Goal: Communication & Community: Share content

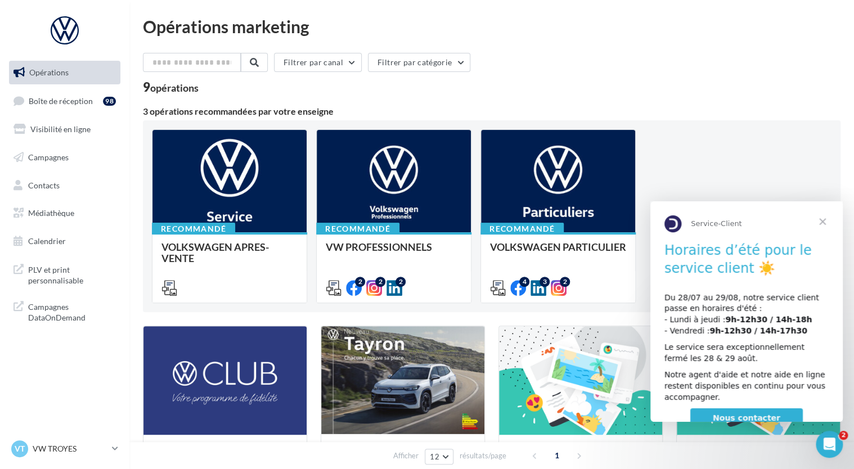
click at [822, 221] on span "Fermer" at bounding box center [822, 221] width 41 height 41
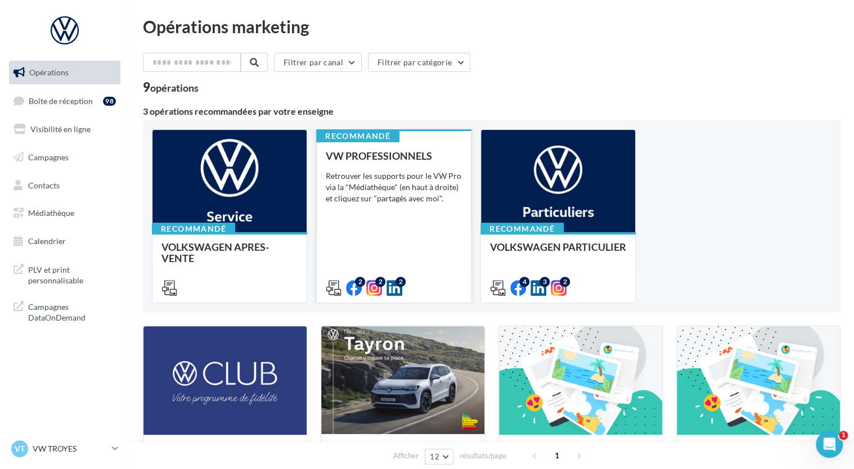
click at [386, 227] on div "VW PROFESSIONNELS Retrouver les supports pour le VW Pro via la "Médiathèque" (e…" at bounding box center [394, 221] width 136 height 142
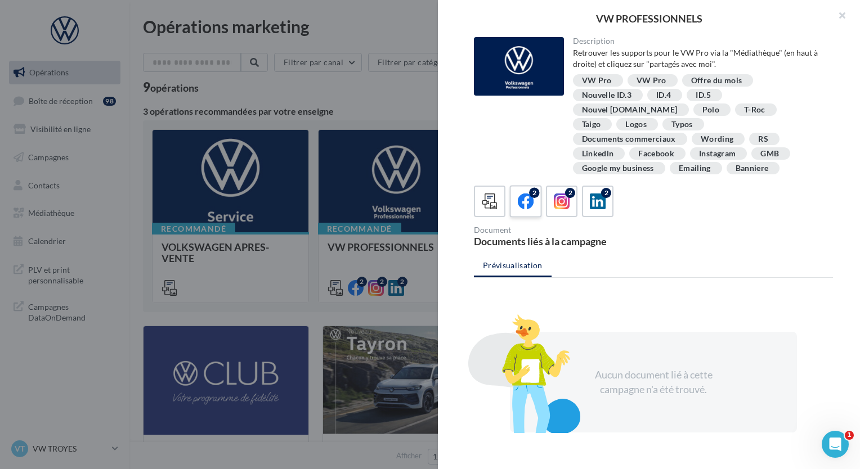
click at [518, 194] on icon at bounding box center [526, 202] width 16 height 16
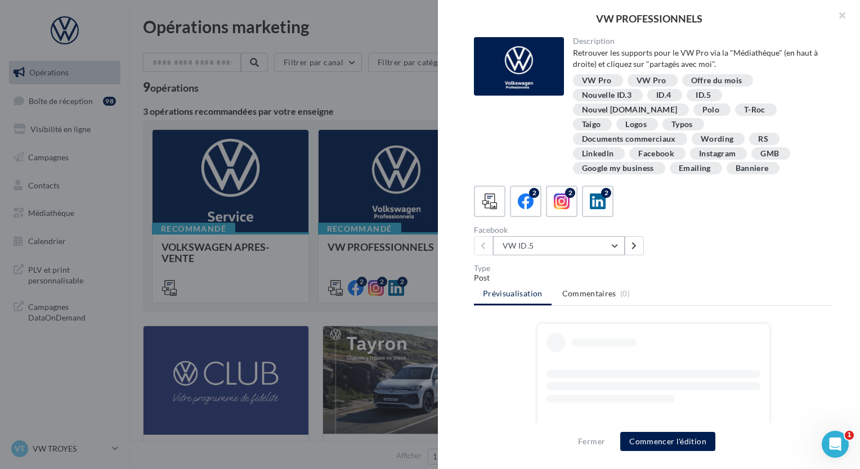
click at [565, 236] on button "VW ID.5" at bounding box center [559, 245] width 132 height 19
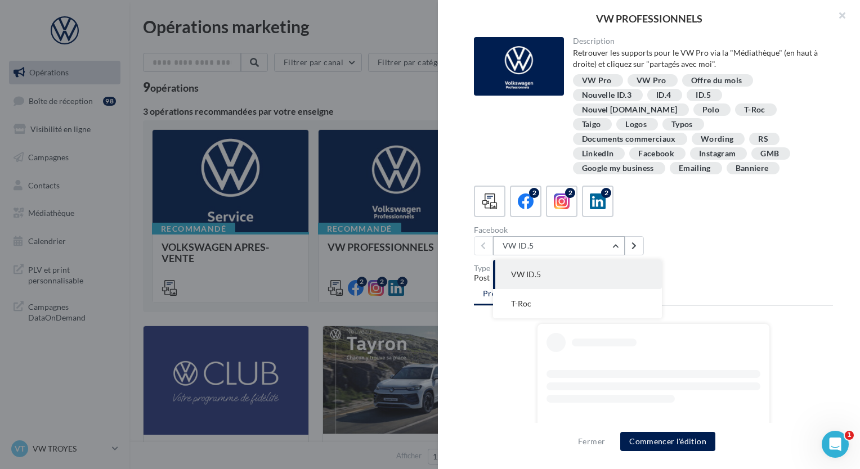
click at [565, 236] on button "VW ID.5" at bounding box center [559, 245] width 132 height 19
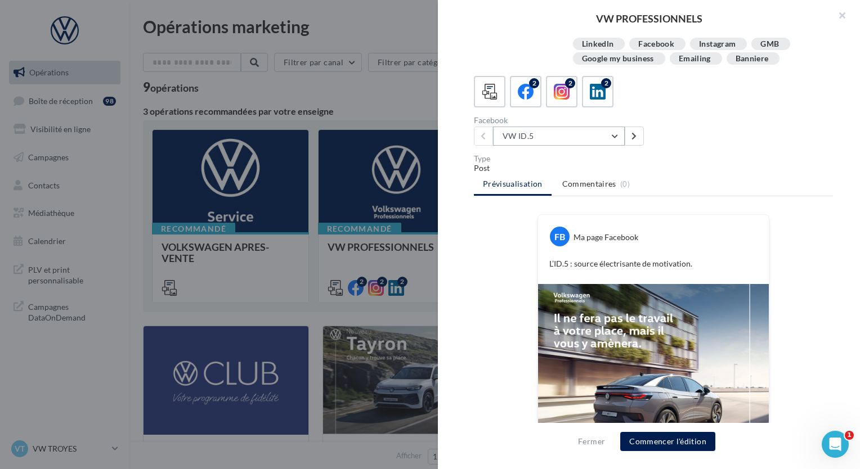
scroll to position [65, 0]
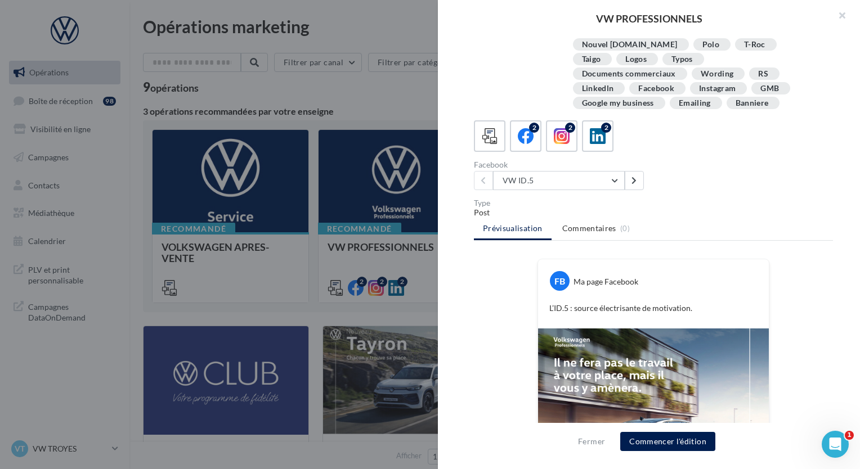
click at [685, 332] on img at bounding box center [653, 444] width 231 height 231
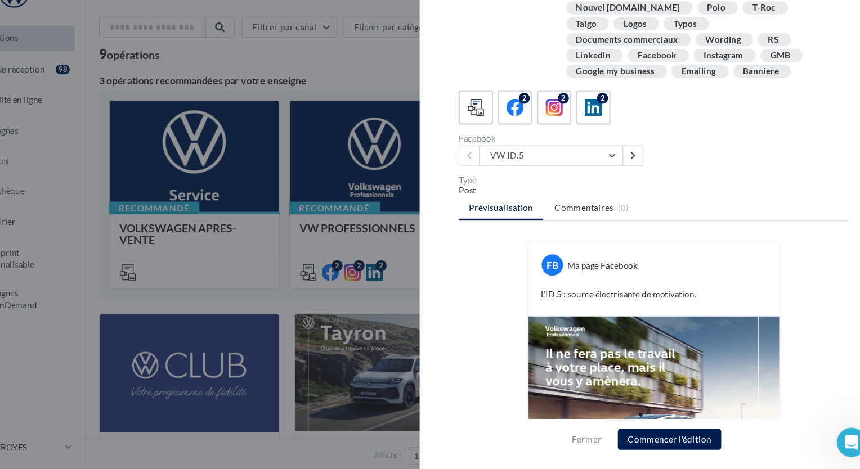
scroll to position [0, 0]
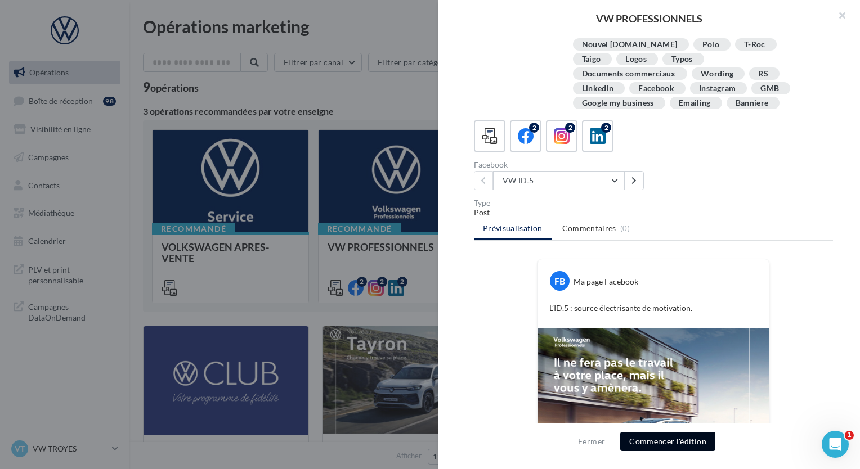
click at [666, 437] on button "Commencer l'édition" at bounding box center [667, 441] width 95 height 19
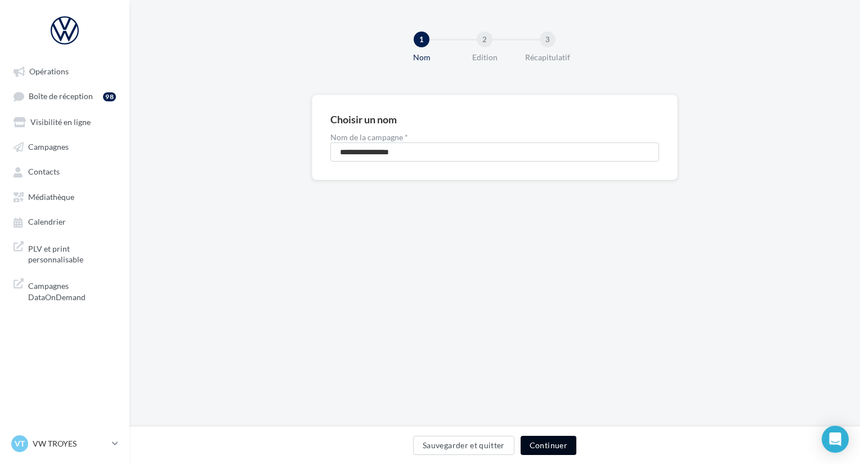
click at [547, 444] on button "Continuer" at bounding box center [548, 444] width 56 height 19
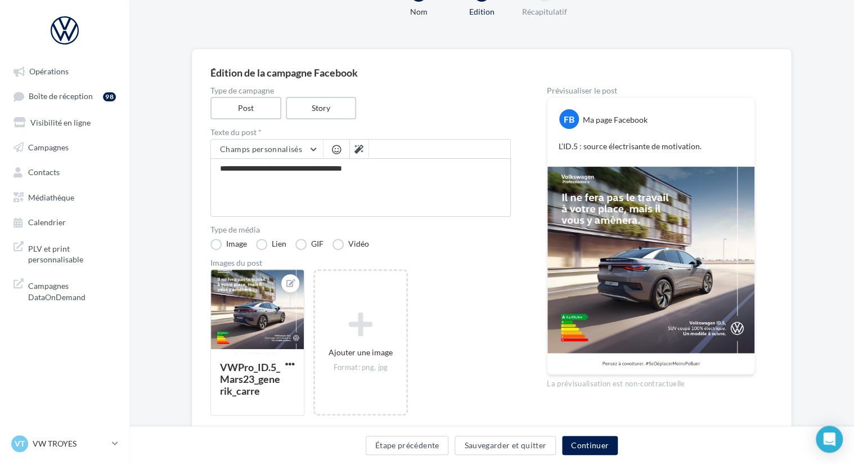
scroll to position [47, 0]
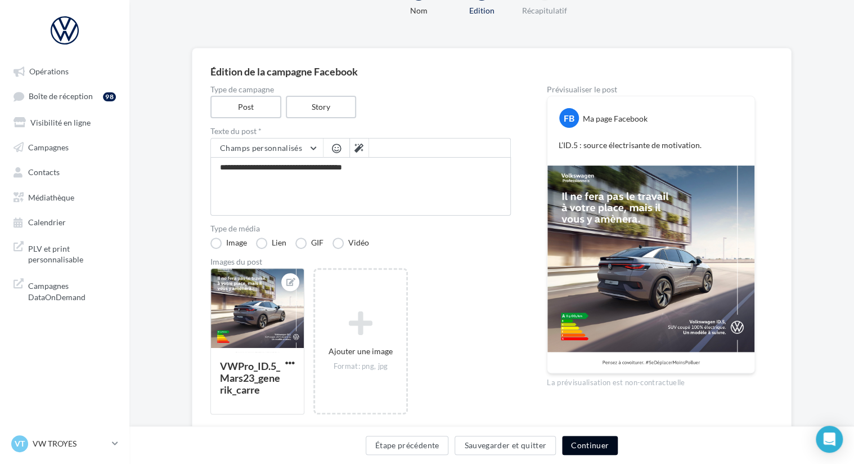
click at [590, 443] on button "Continuer" at bounding box center [590, 444] width 56 height 19
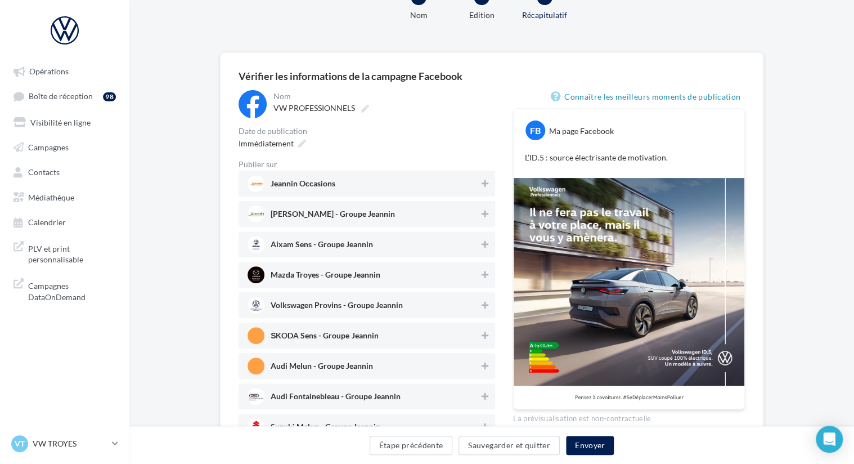
scroll to position [52, 0]
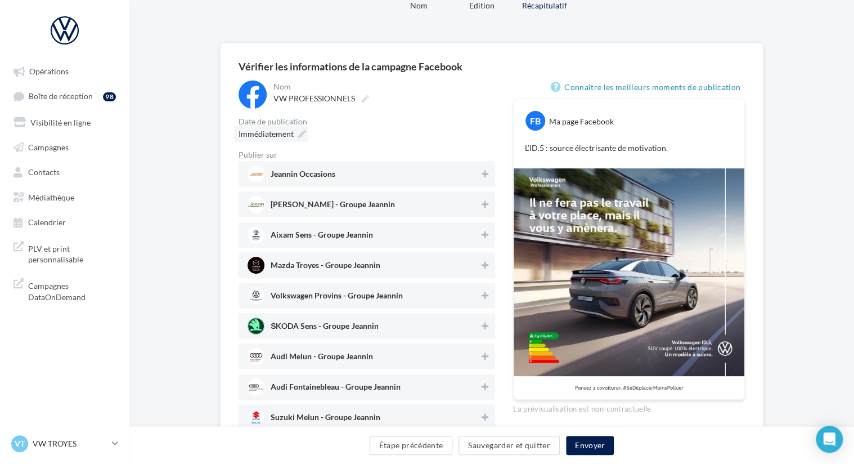
click at [302, 132] on icon at bounding box center [302, 134] width 8 height 8
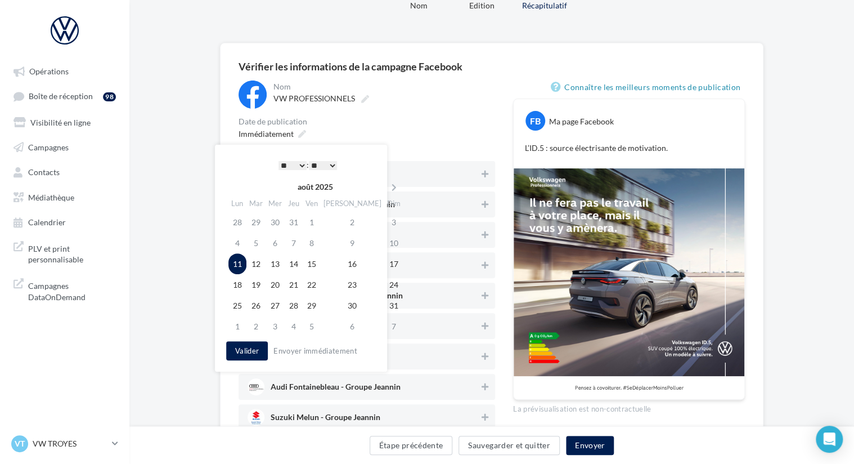
click at [304, 163] on select "* * * * * * * * * * ** ** ** ** ** ** ** ** ** ** ** ** ** **" at bounding box center [292, 165] width 28 height 9
click at [239, 353] on button "Valider" at bounding box center [247, 350] width 42 height 19
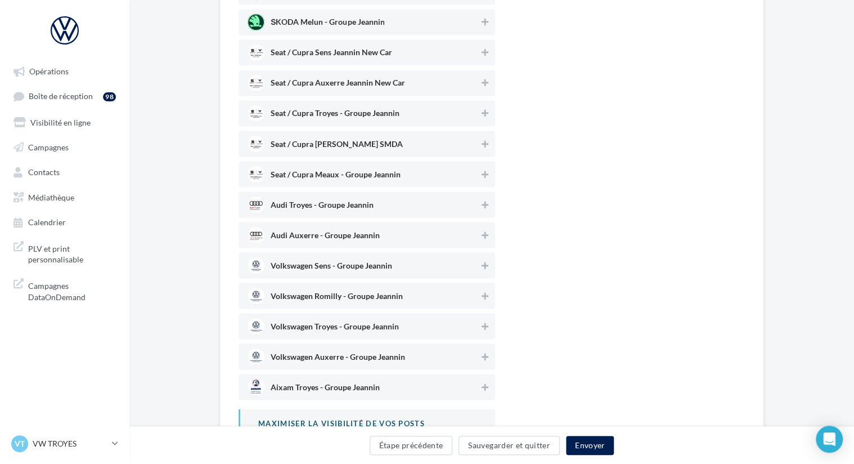
scroll to position [941, 0]
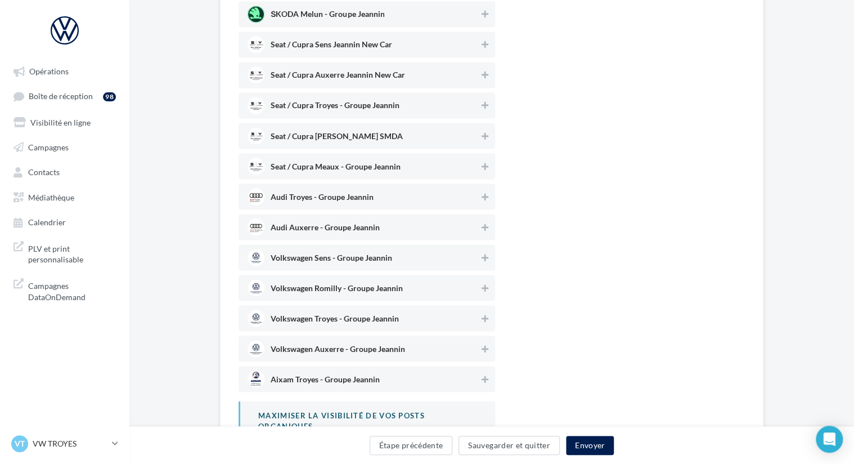
click at [302, 318] on span "Volkswagen Troyes - Groupe Jeannin" at bounding box center [335, 320] width 128 height 12
click at [336, 316] on span "Volkswagen Troyes - Groupe Jeannin" at bounding box center [335, 320] width 128 height 12
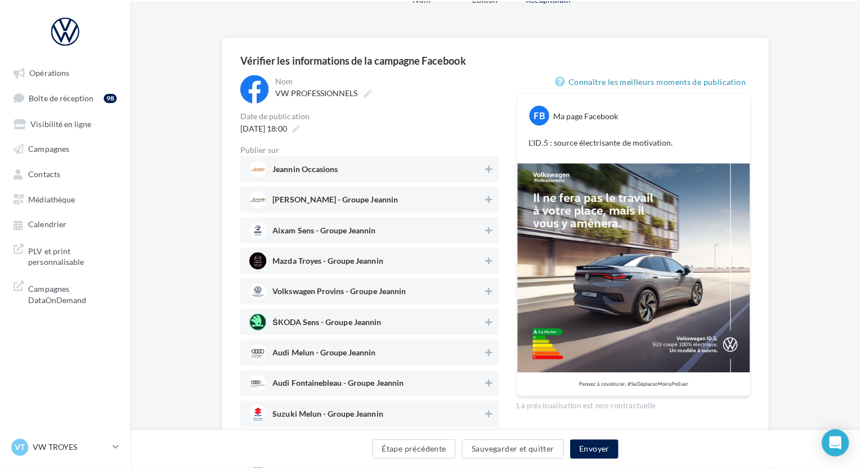
scroll to position [59, 0]
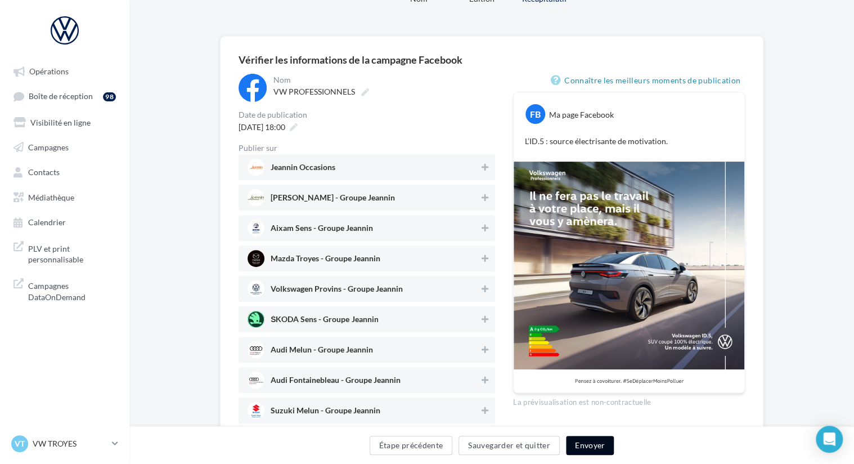
click at [591, 447] on button "Envoyer" at bounding box center [590, 444] width 48 height 19
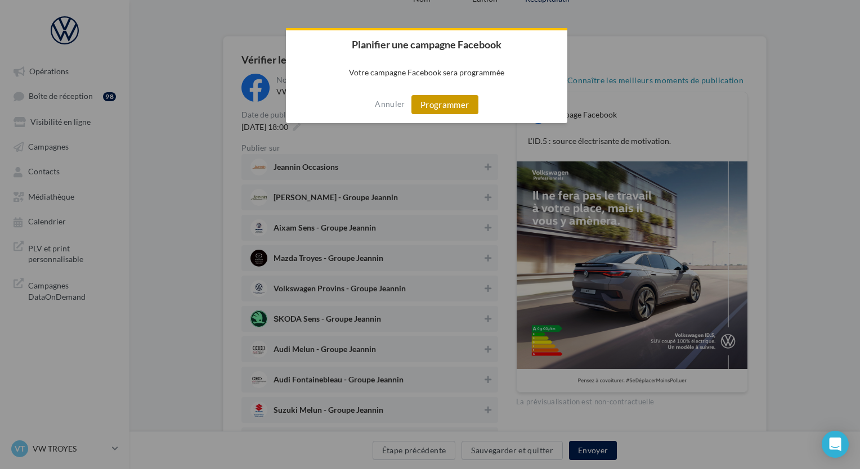
click at [437, 102] on button "Programmer" at bounding box center [444, 104] width 67 height 19
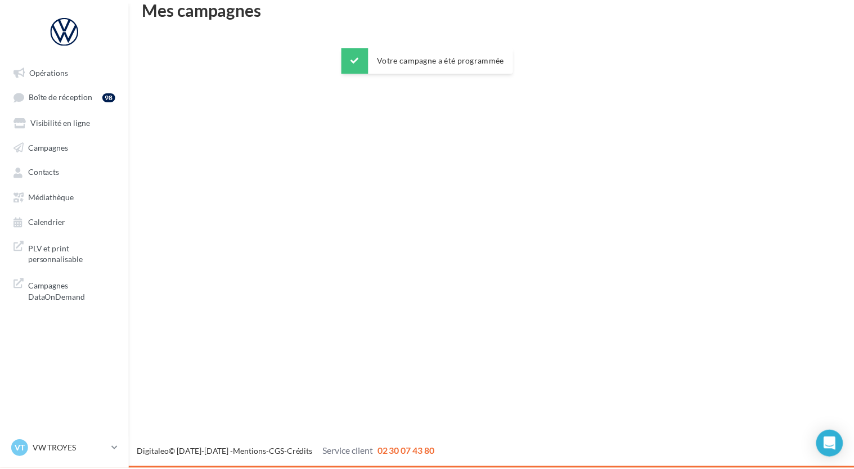
scroll to position [18, 0]
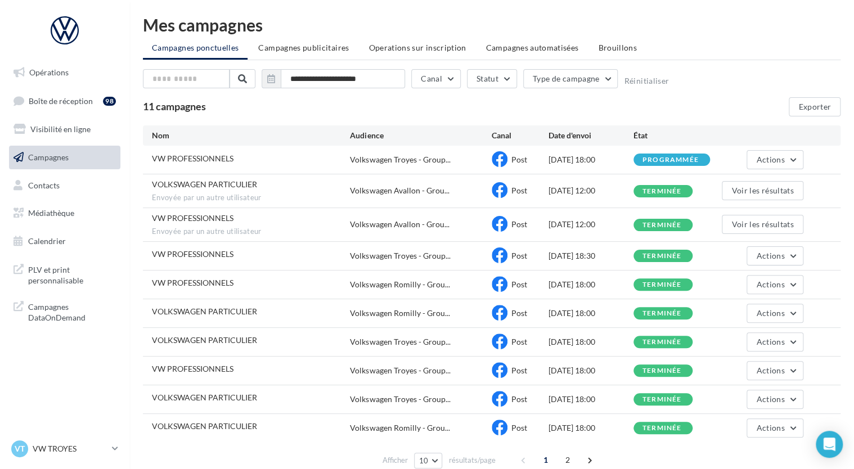
scroll to position [2, 0]
click at [68, 77] on link "Opérations" at bounding box center [65, 73] width 116 height 24
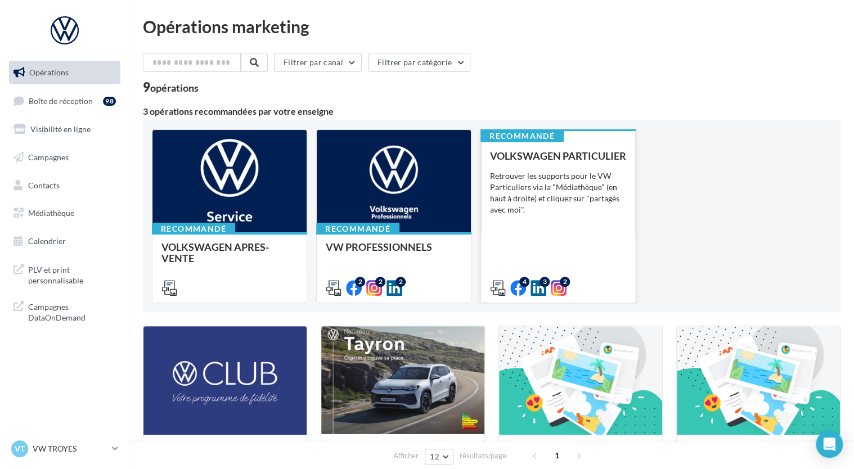
click at [524, 178] on div "Retrouver les supports pour le VW Particuliers via la "Médiathèque" (en haut à …" at bounding box center [558, 192] width 136 height 45
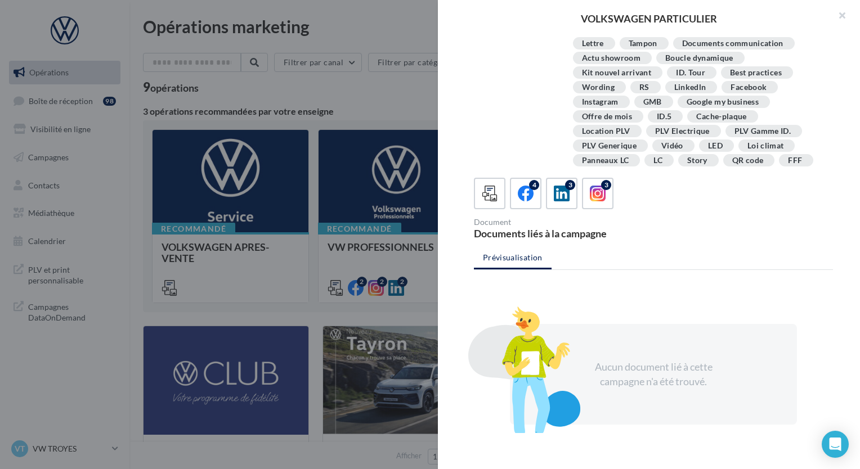
scroll to position [140, 0]
click at [527, 186] on icon at bounding box center [526, 194] width 16 height 16
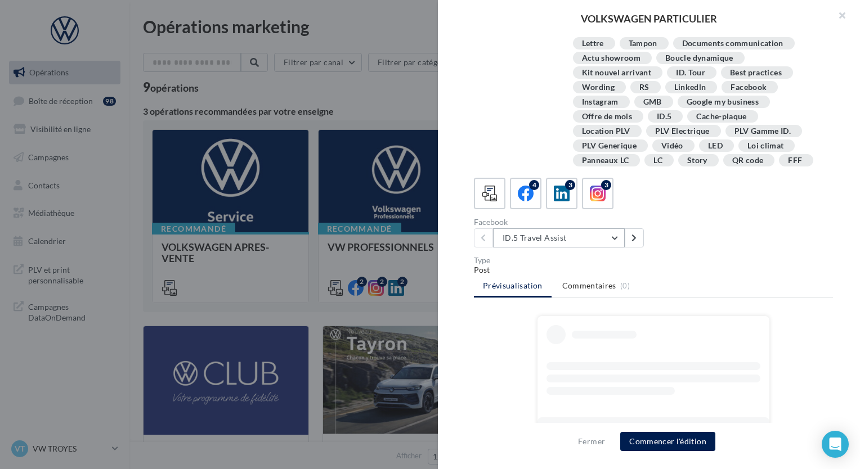
click at [538, 231] on button "ID.5 Travel Assist" at bounding box center [559, 237] width 132 height 19
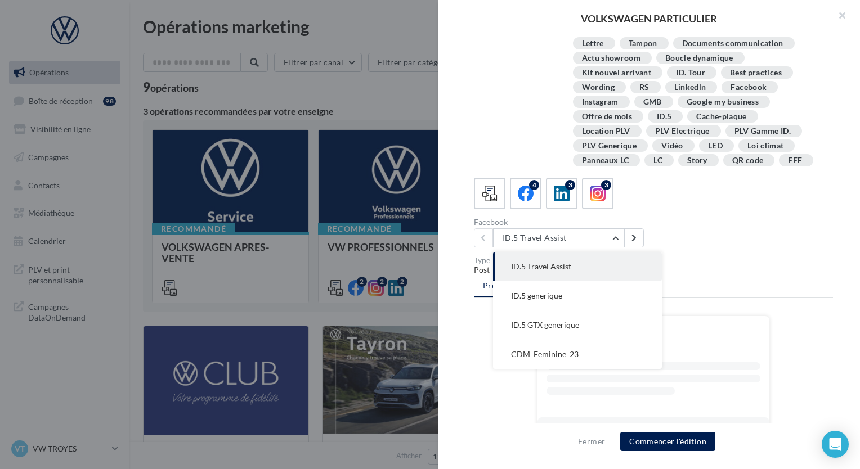
click at [709, 233] on div "Facebook ID.5 Travel Assist ID.5 Travel Assist ID.5 generique ID.5 GTX generiqu…" at bounding box center [658, 232] width 368 height 29
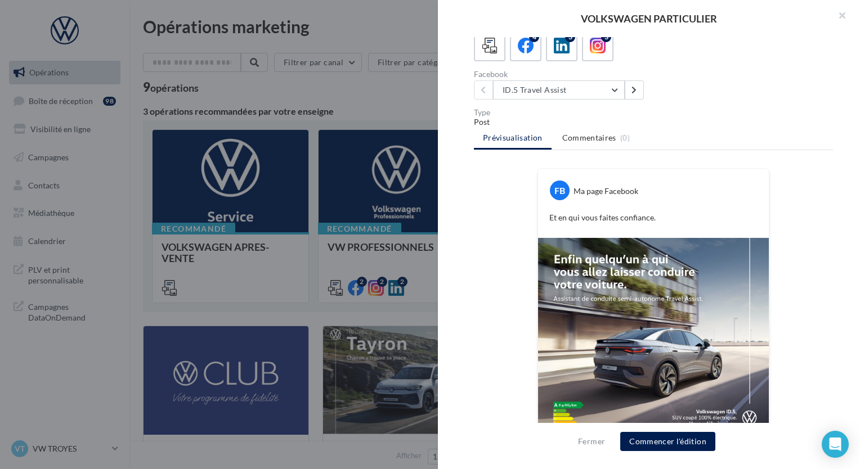
scroll to position [336, 0]
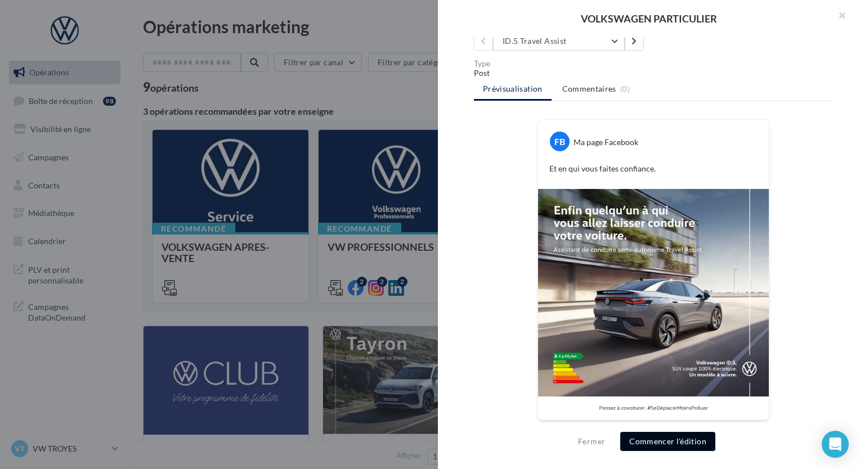
click at [689, 433] on button "Commencer l'édition" at bounding box center [667, 441] width 95 height 19
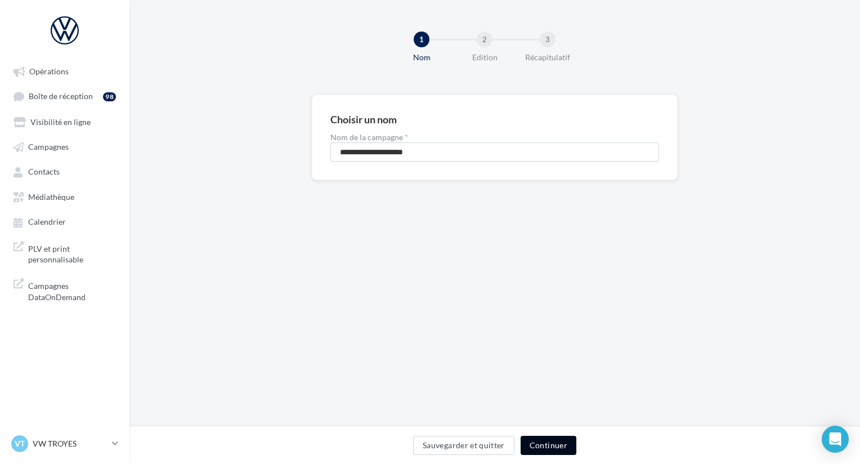
click at [543, 442] on button "Continuer" at bounding box center [548, 444] width 56 height 19
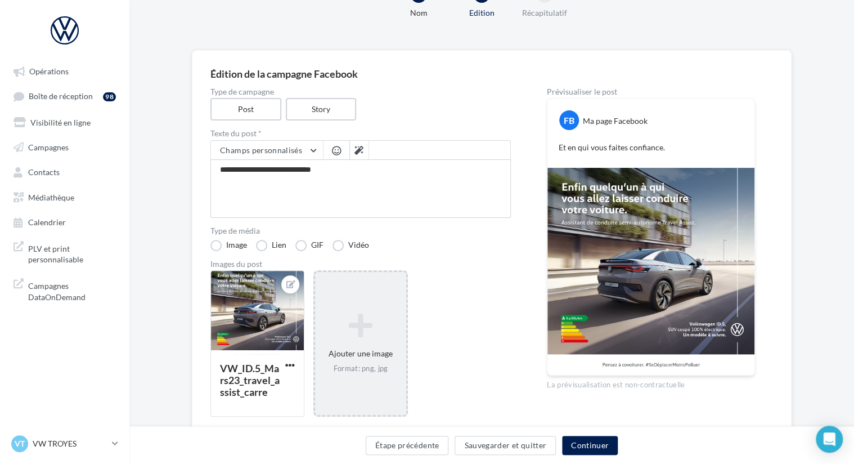
scroll to position [89, 0]
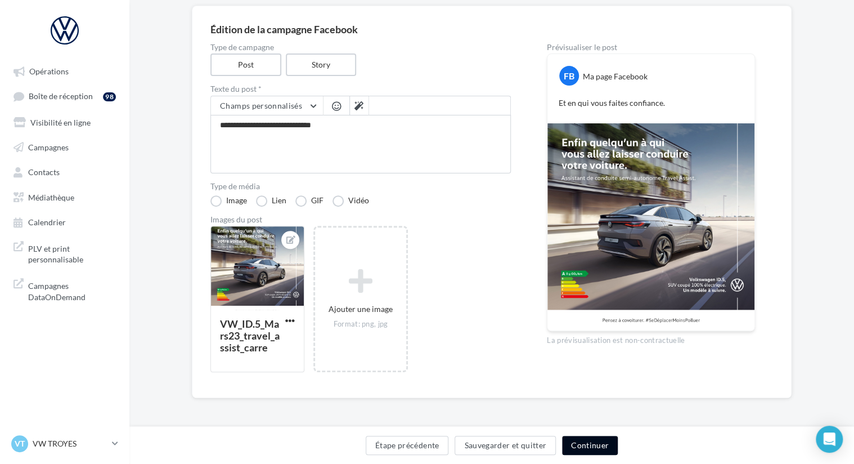
click at [584, 447] on button "Continuer" at bounding box center [590, 444] width 56 height 19
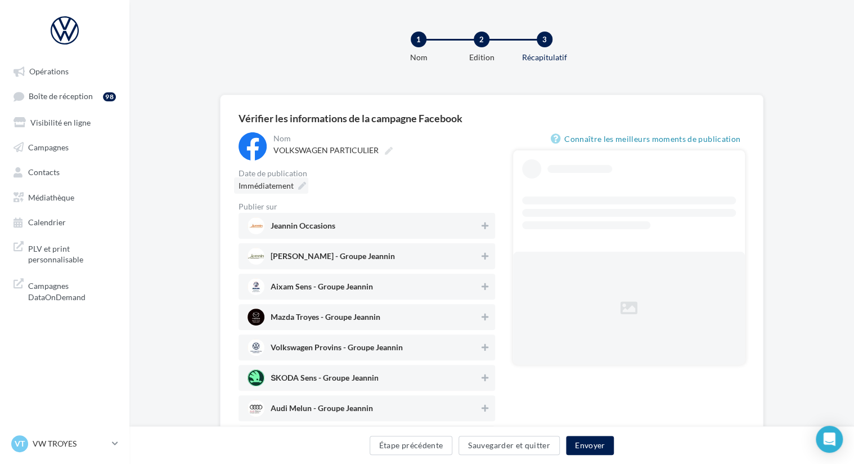
click at [276, 183] on span "Immédiatement" at bounding box center [266, 186] width 55 height 10
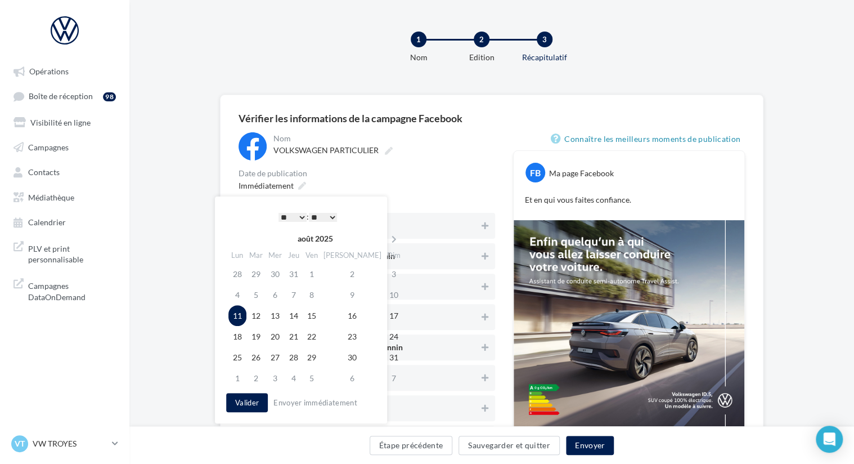
click at [299, 216] on select "* * * * * * * * * * ** ** ** ** ** ** ** ** ** ** ** ** ** **" at bounding box center [292, 217] width 28 height 9
click at [326, 217] on select "** ** ** ** ** **" at bounding box center [323, 217] width 28 height 9
click at [406, 185] on div "Immédiatement" at bounding box center [367, 185] width 257 height 16
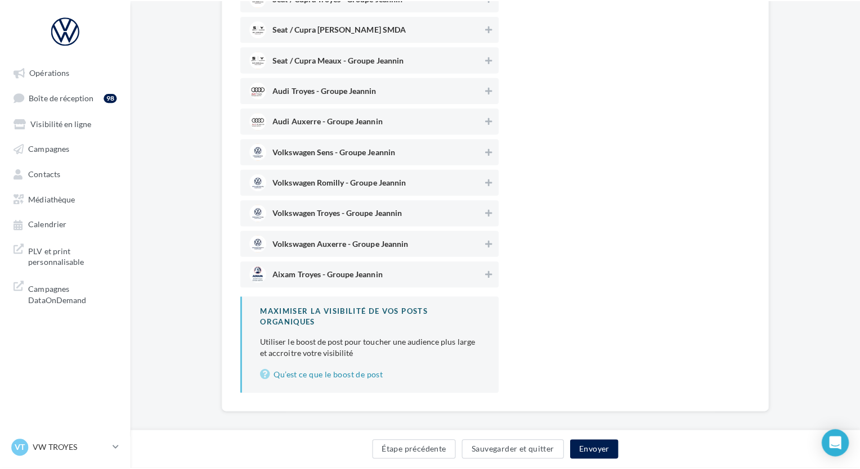
scroll to position [1015, 0]
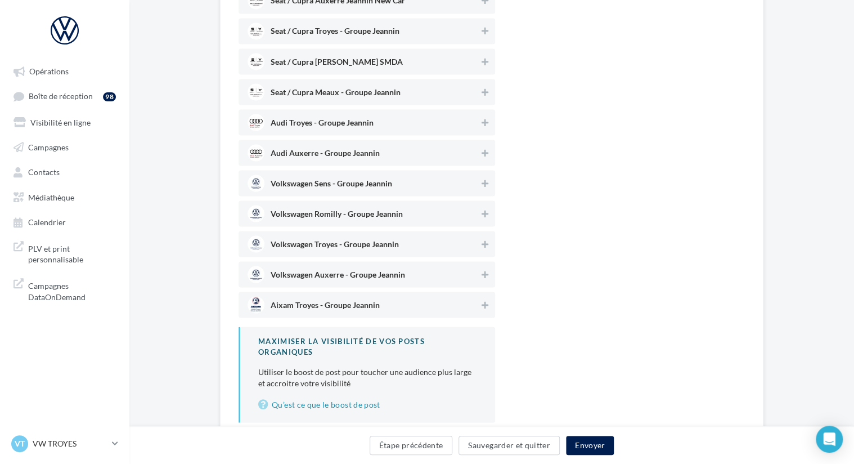
click at [337, 242] on span "Volkswagen Troyes - Groupe Jeannin" at bounding box center [335, 246] width 128 height 12
click at [591, 444] on button "Envoyer" at bounding box center [590, 444] width 48 height 19
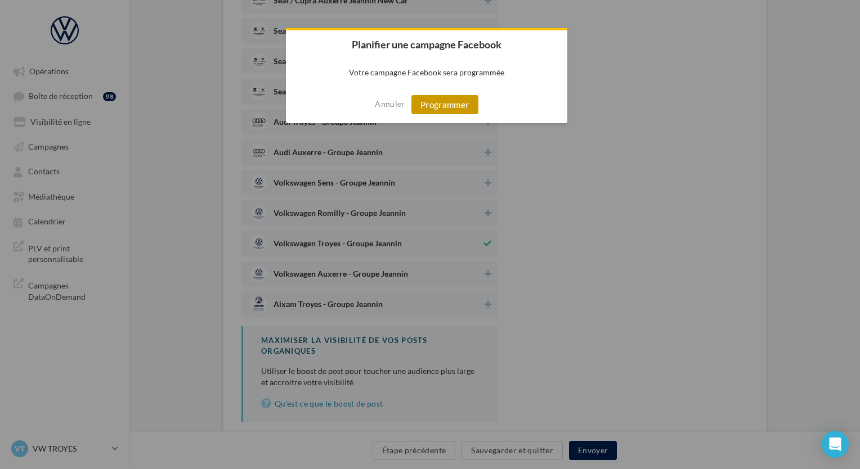
click at [442, 102] on button "Programmer" at bounding box center [444, 104] width 67 height 19
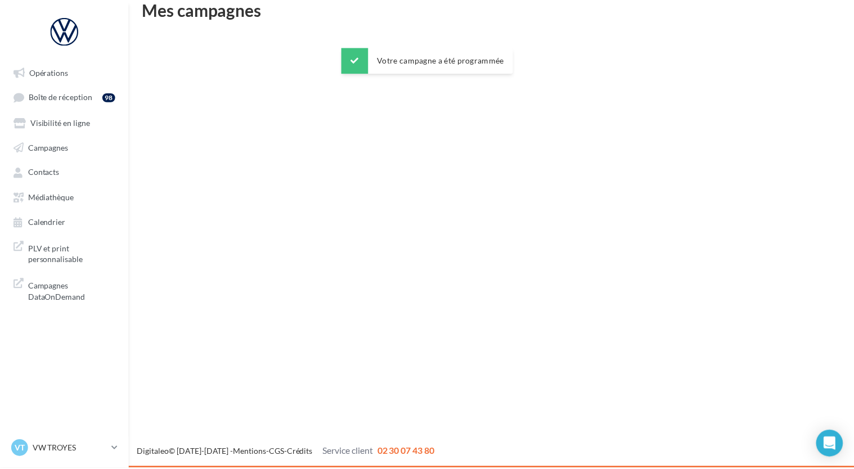
scroll to position [18, 0]
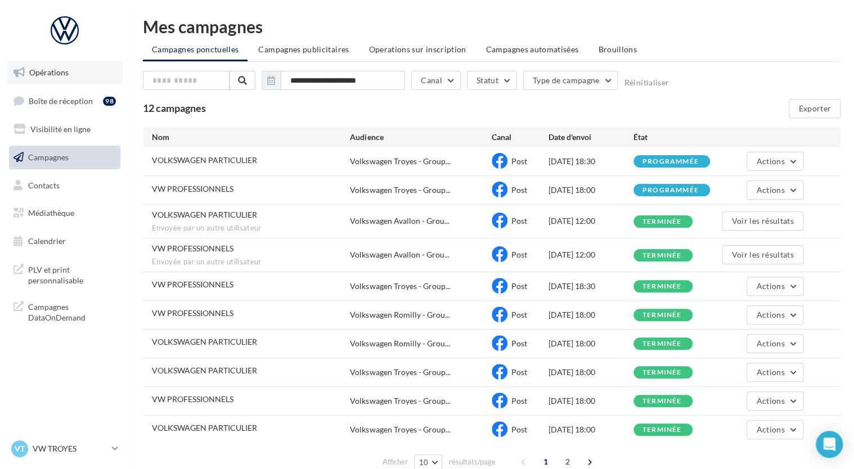
click at [66, 73] on span "Opérations" at bounding box center [48, 73] width 39 height 10
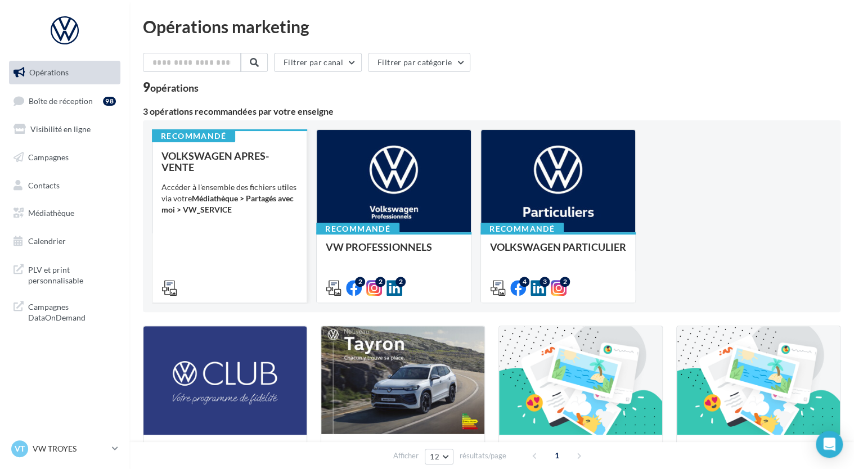
click at [245, 221] on div "VOLKSWAGEN APRES-VENTE Accéder à l'ensemble des fichiers utiles via votre Média…" at bounding box center [229, 221] width 136 height 142
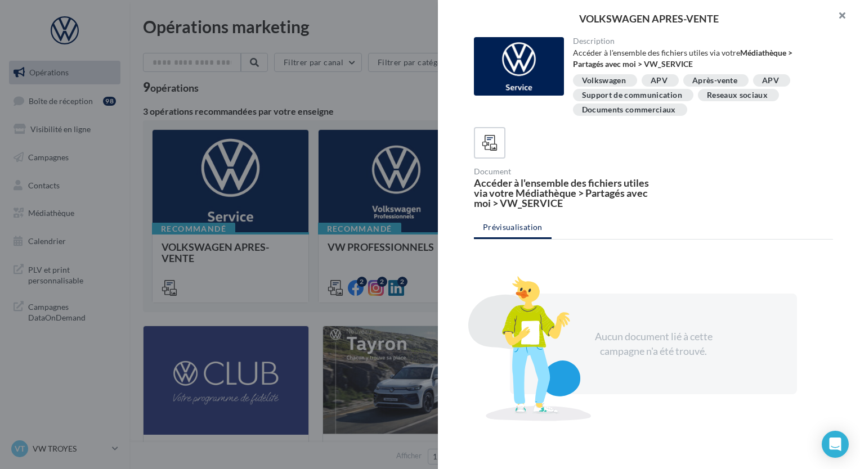
click at [846, 16] on button "button" at bounding box center [837, 17] width 45 height 34
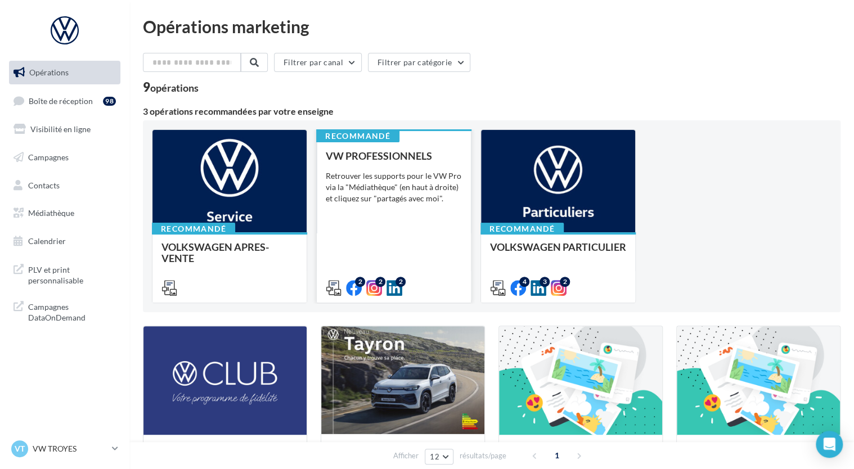
click at [384, 224] on div "VW PROFESSIONNELS Retrouver les supports pour le VW Pro via la "Médiathèque" (e…" at bounding box center [394, 221] width 136 height 142
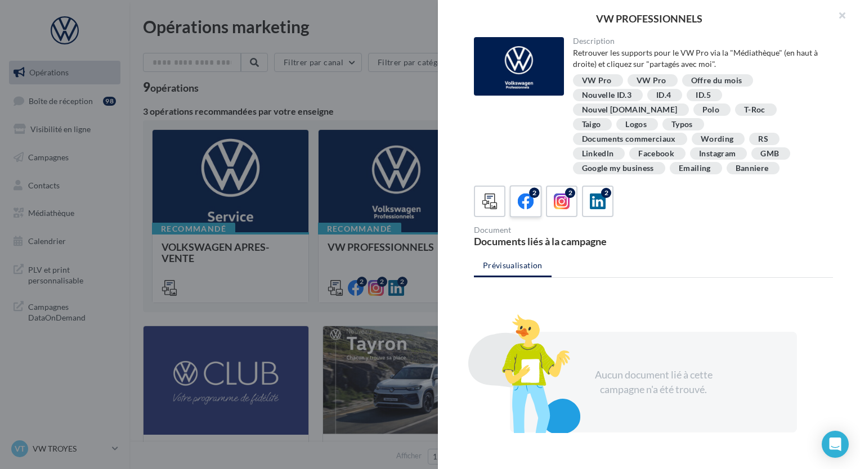
click at [533, 195] on div "2" at bounding box center [525, 201] width 21 height 21
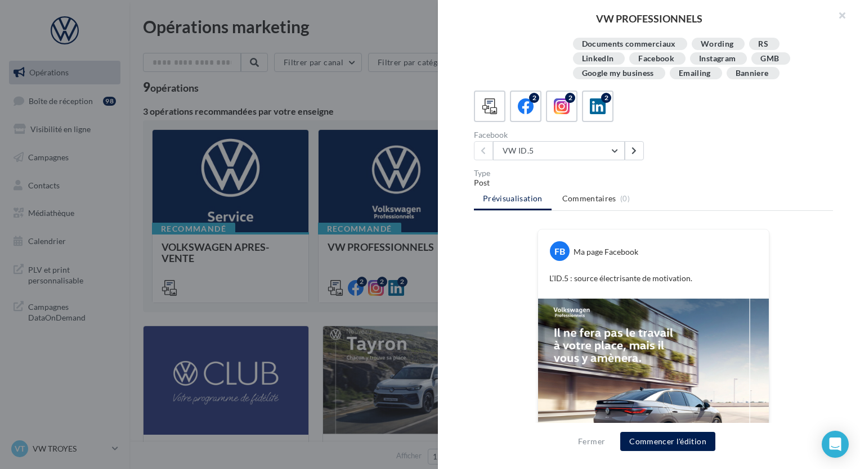
scroll to position [94, 0]
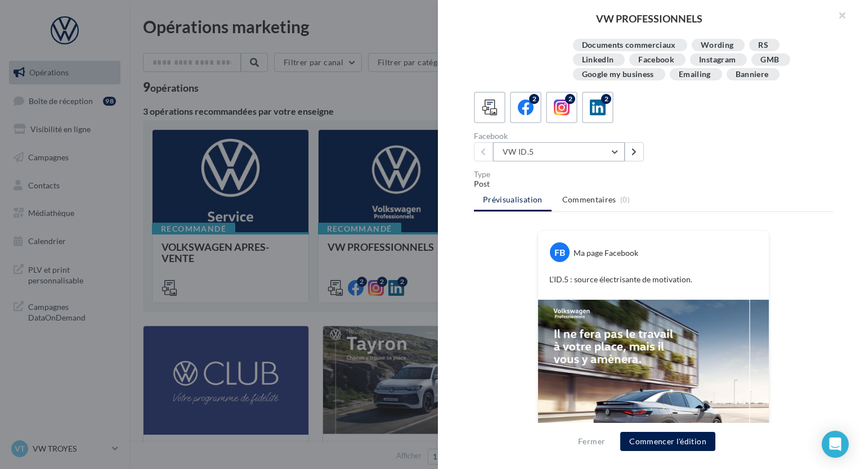
click at [579, 142] on button "VW ID.5" at bounding box center [559, 151] width 132 height 19
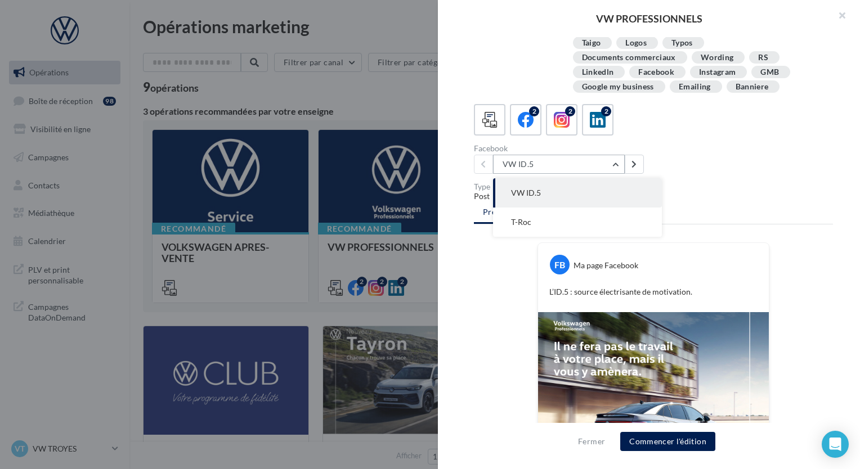
scroll to position [80, 0]
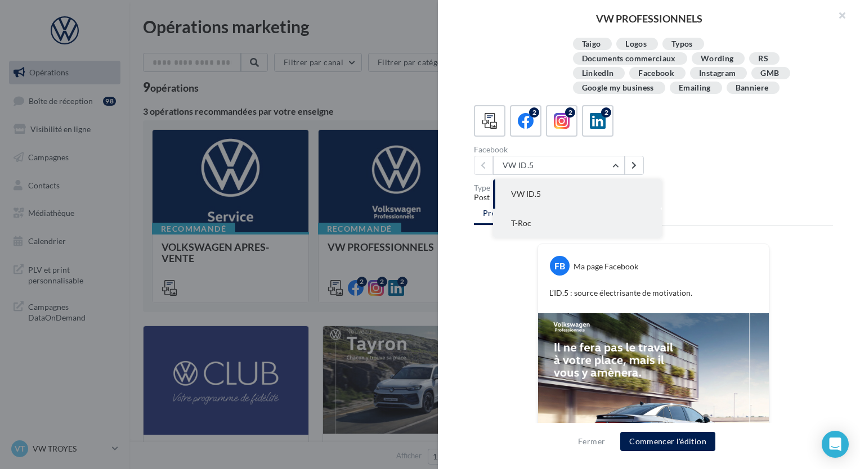
click at [511, 218] on span "T-Roc" at bounding box center [521, 223] width 20 height 10
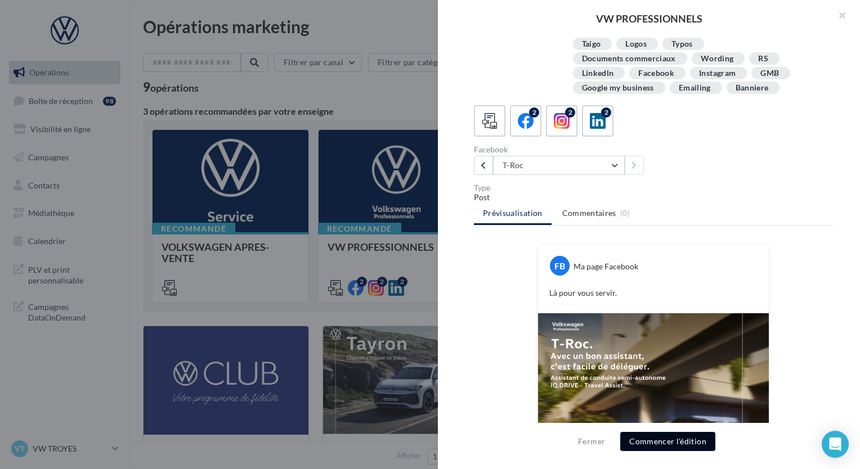
click at [654, 442] on button "Commencer l'édition" at bounding box center [667, 441] width 95 height 19
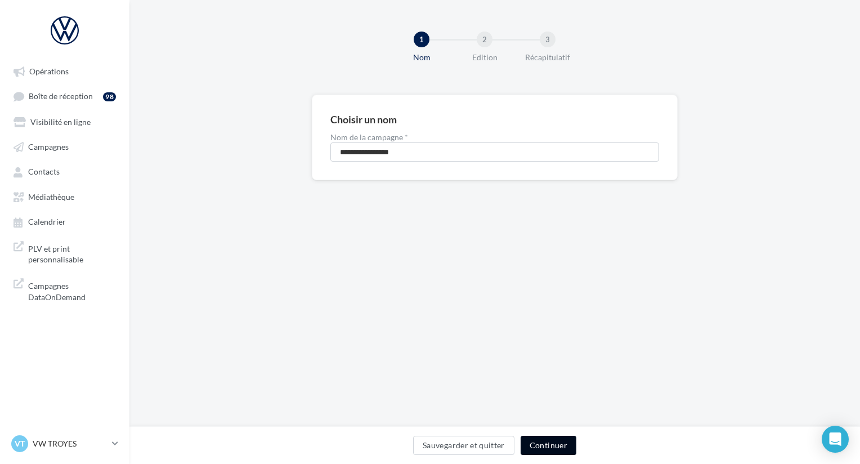
click at [544, 442] on button "Continuer" at bounding box center [548, 444] width 56 height 19
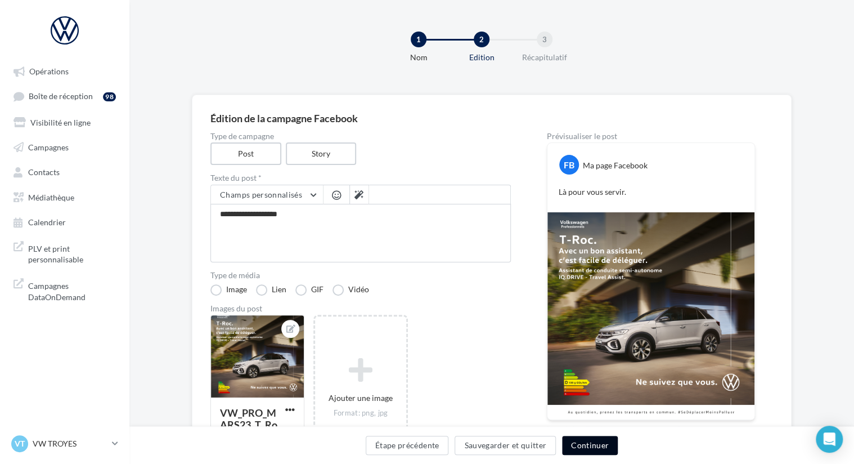
click at [594, 439] on button "Continuer" at bounding box center [590, 444] width 56 height 19
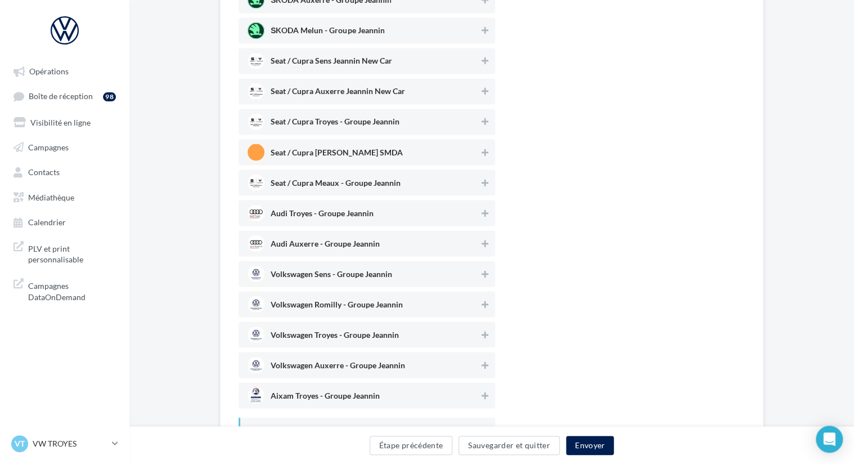
scroll to position [1058, 0]
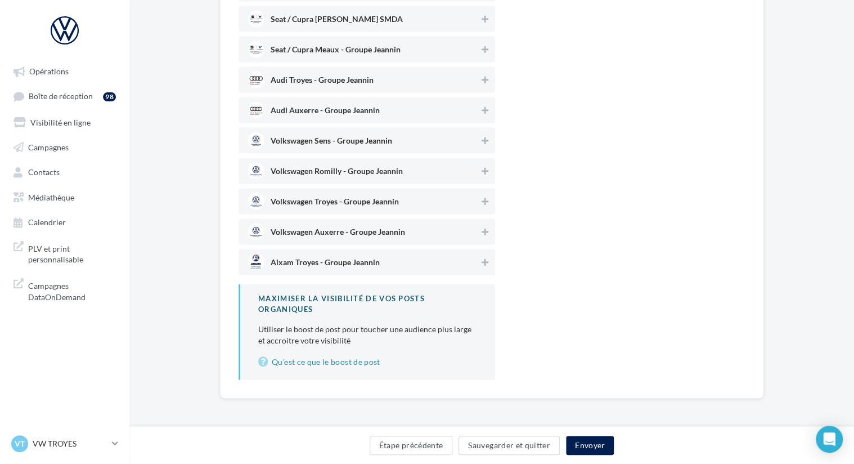
click at [370, 205] on span "Volkswagen Troyes - Groupe Jeannin" at bounding box center [335, 203] width 128 height 12
click at [582, 453] on button "Envoyer" at bounding box center [590, 444] width 48 height 19
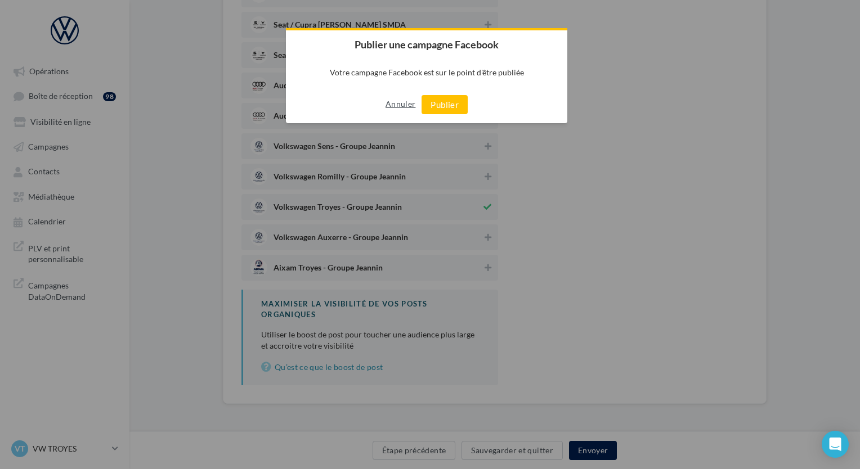
click at [405, 102] on button "Annuler" at bounding box center [400, 104] width 30 height 18
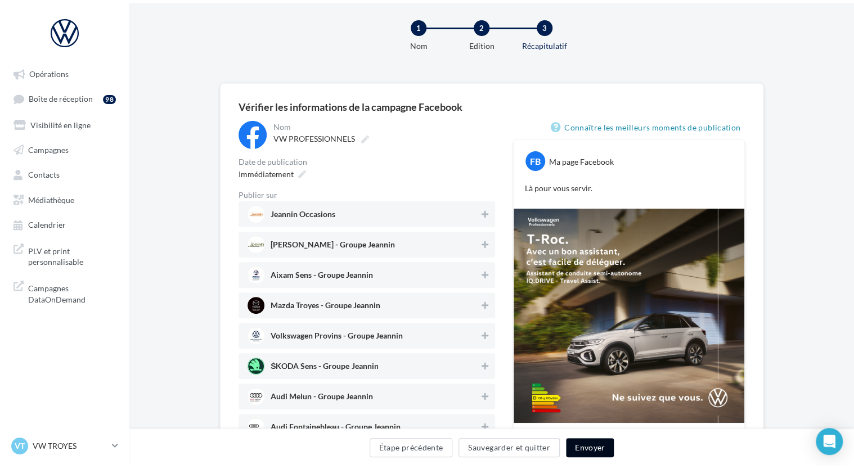
scroll to position [0, 0]
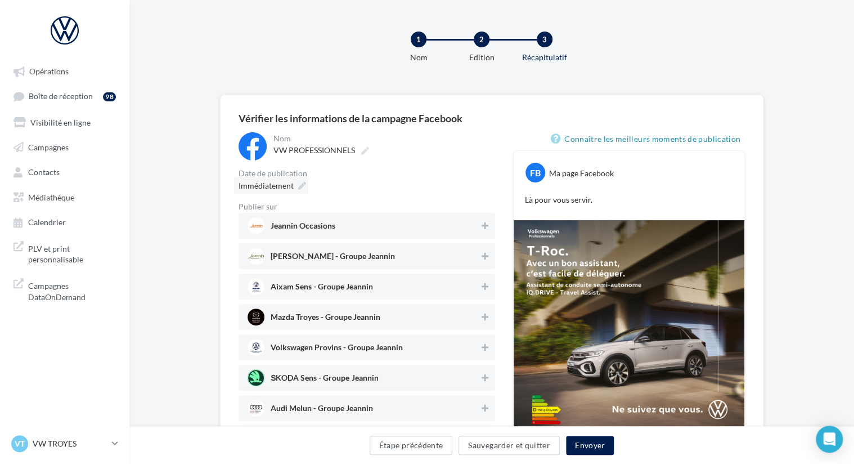
click at [286, 187] on span "Immédiatement" at bounding box center [266, 186] width 55 height 10
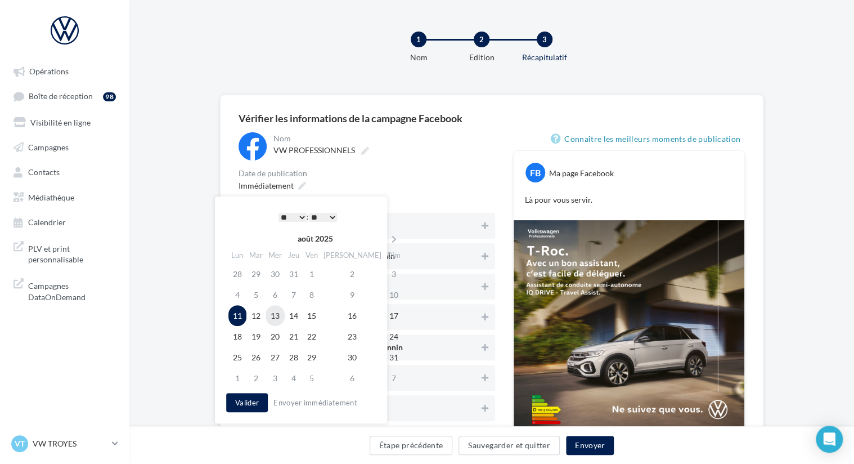
click at [275, 313] on td "13" at bounding box center [275, 315] width 19 height 21
click at [299, 218] on select "* * * * * * * * * * ** ** ** ** ** ** ** ** ** ** ** ** ** **" at bounding box center [292, 217] width 28 height 9
click at [298, 213] on select "* * * * * * * * * * ** ** ** ** ** ** ** ** ** ** ** ** ** **" at bounding box center [292, 217] width 28 height 9
click at [593, 441] on button "Envoyer" at bounding box center [590, 444] width 48 height 19
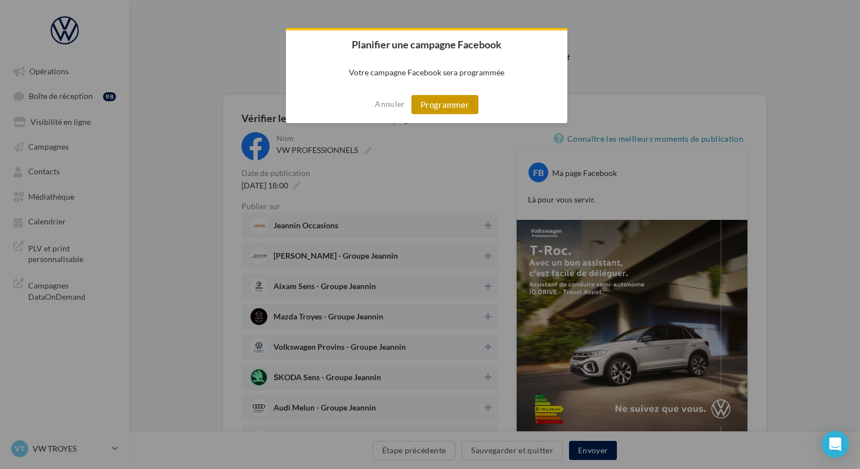
click at [436, 100] on button "Programmer" at bounding box center [444, 104] width 67 height 19
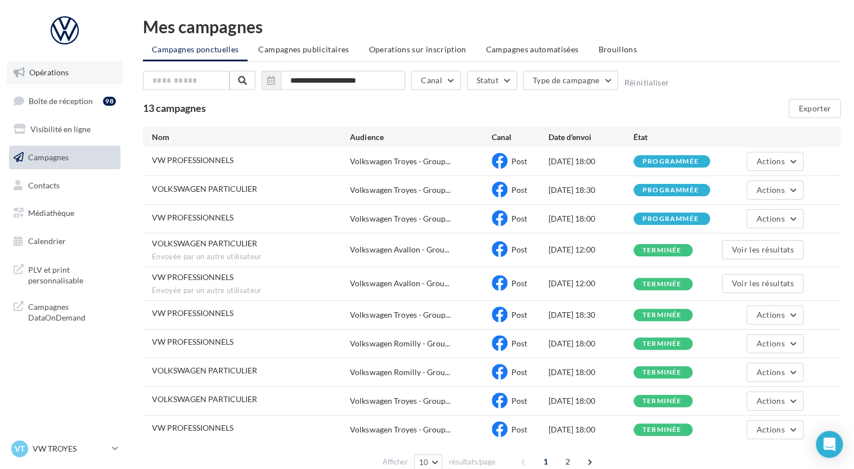
click at [68, 69] on span "Opérations" at bounding box center [48, 73] width 39 height 10
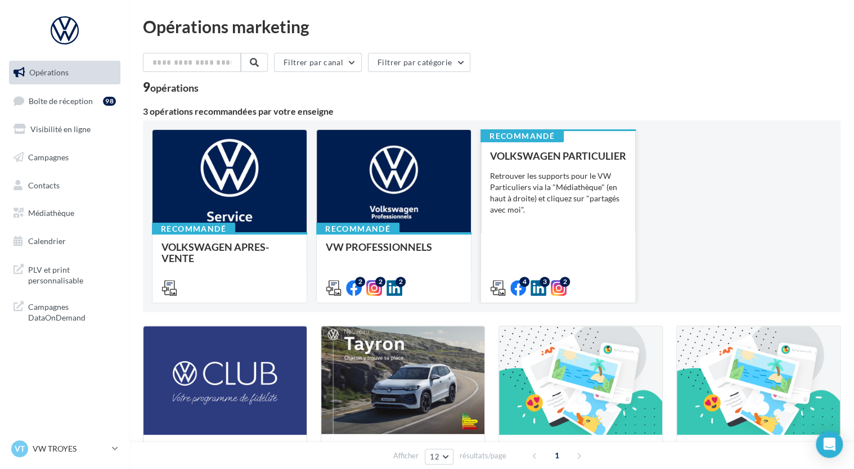
click at [542, 227] on div "VOLKSWAGEN PARTICULIER Retrouver les supports pour le VW Particuliers via la "M…" at bounding box center [558, 221] width 136 height 142
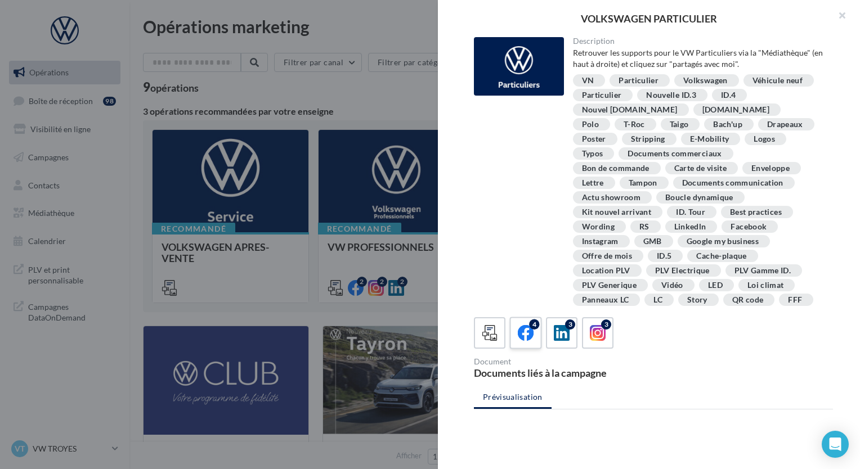
click at [525, 335] on icon at bounding box center [526, 333] width 16 height 16
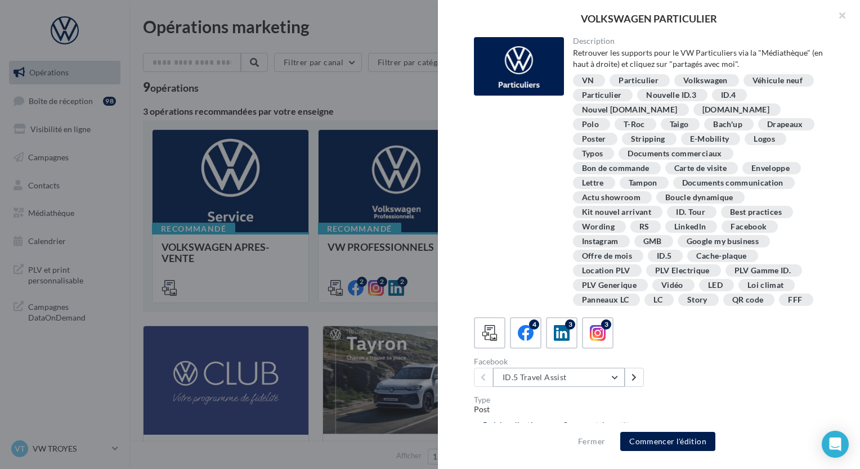
click at [547, 379] on button "ID.5 Travel Assist" at bounding box center [559, 377] width 132 height 19
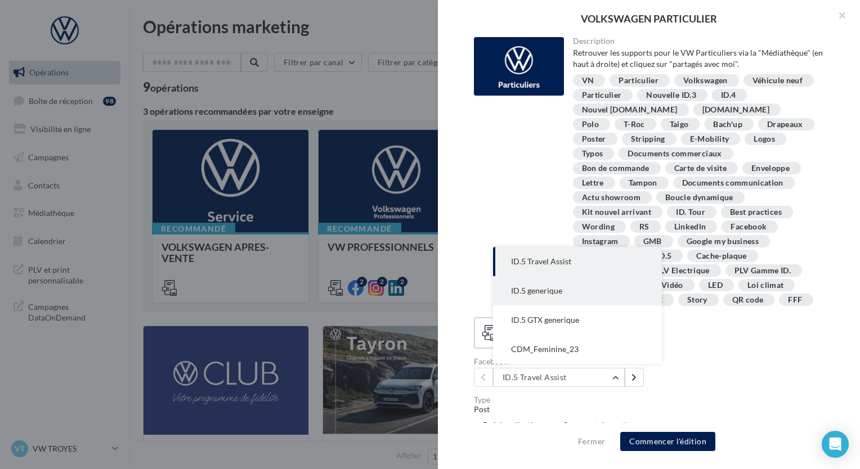
click at [530, 292] on span "ID.5 generique" at bounding box center [536, 291] width 51 height 10
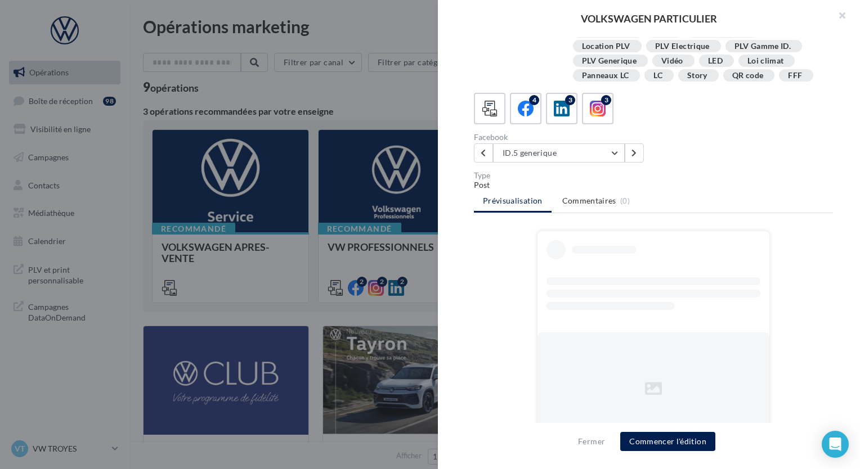
scroll to position [244, 0]
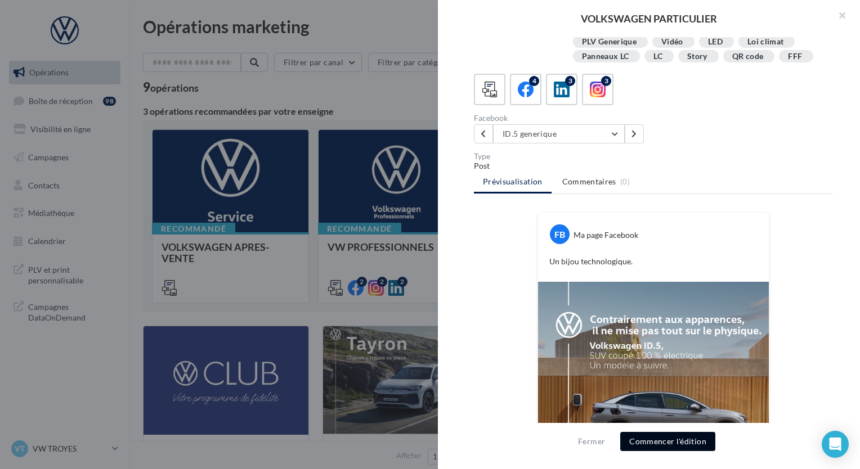
click at [652, 442] on button "Commencer l'édition" at bounding box center [667, 441] width 95 height 19
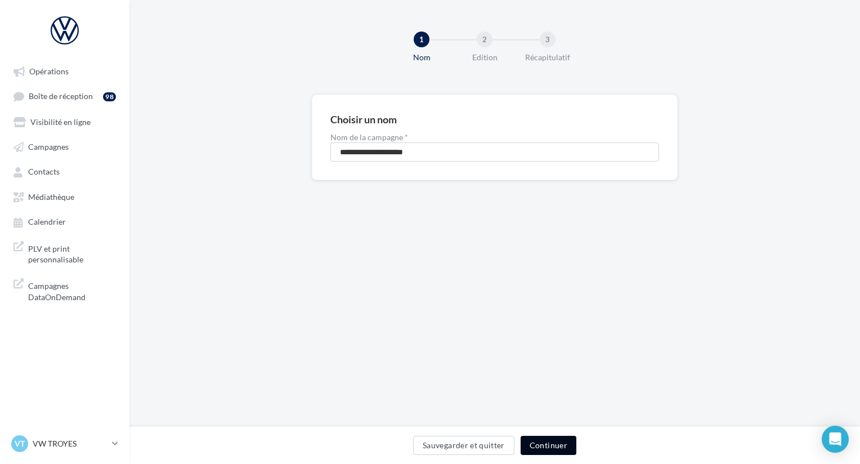
click at [552, 447] on button "Continuer" at bounding box center [548, 444] width 56 height 19
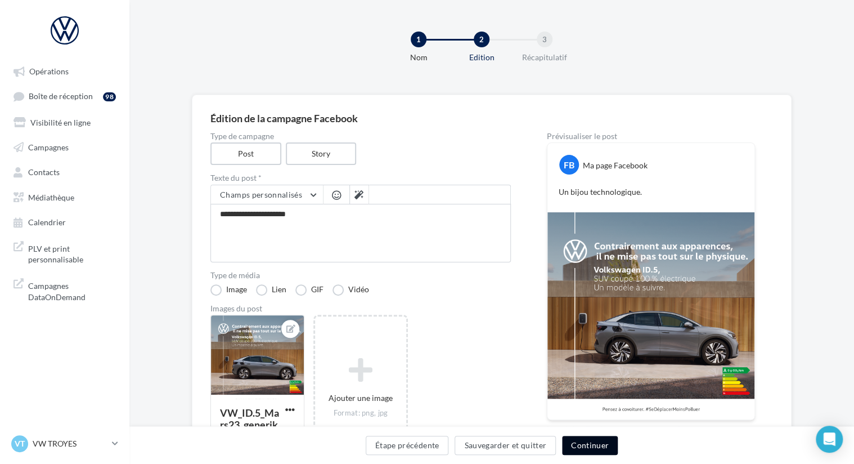
click at [581, 438] on button "Continuer" at bounding box center [590, 444] width 56 height 19
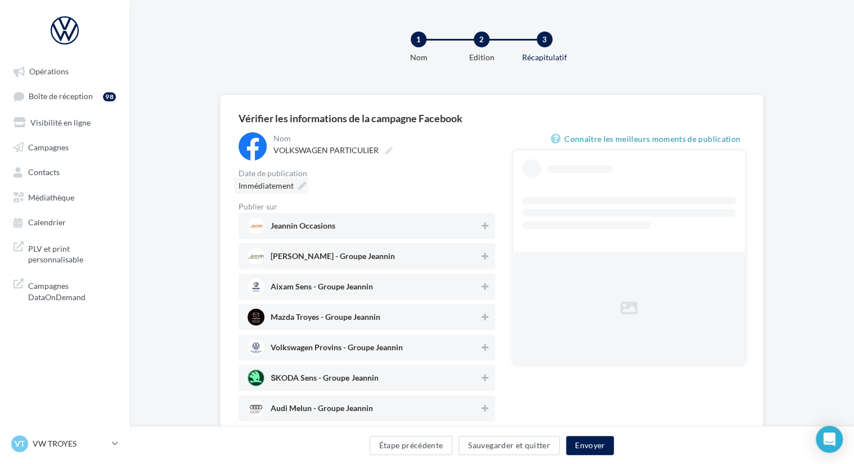
click at [295, 184] on div "Immédiatement" at bounding box center [271, 185] width 74 height 16
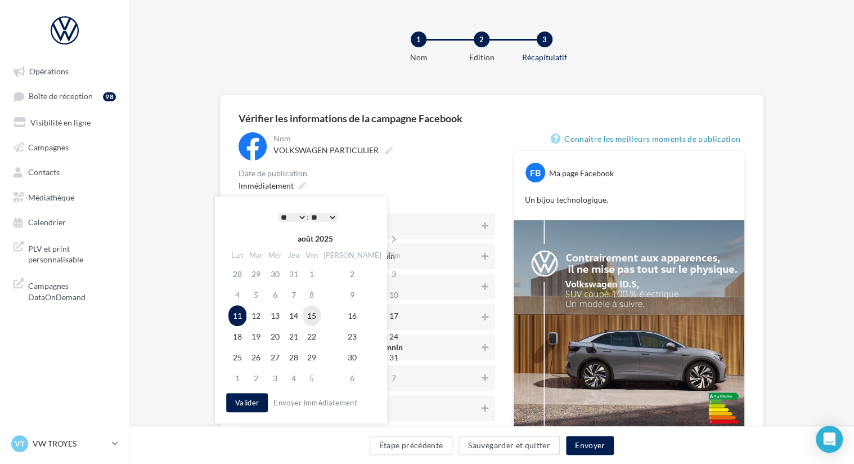
click at [320, 315] on td "15" at bounding box center [312, 315] width 18 height 21
click at [291, 219] on select "* * * * * * * * * * ** ** ** ** ** ** ** ** ** ** ** ** ** **" at bounding box center [292, 217] width 28 height 9
click at [253, 403] on button "Valider" at bounding box center [247, 402] width 42 height 19
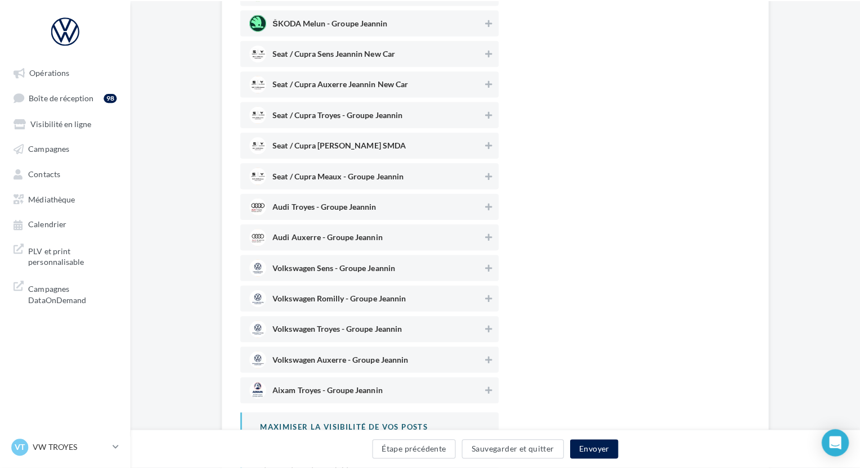
scroll to position [933, 0]
click at [347, 332] on span "Volkswagen Troyes - Groupe Jeannin" at bounding box center [335, 327] width 128 height 12
click at [582, 445] on button "Envoyer" at bounding box center [590, 444] width 48 height 19
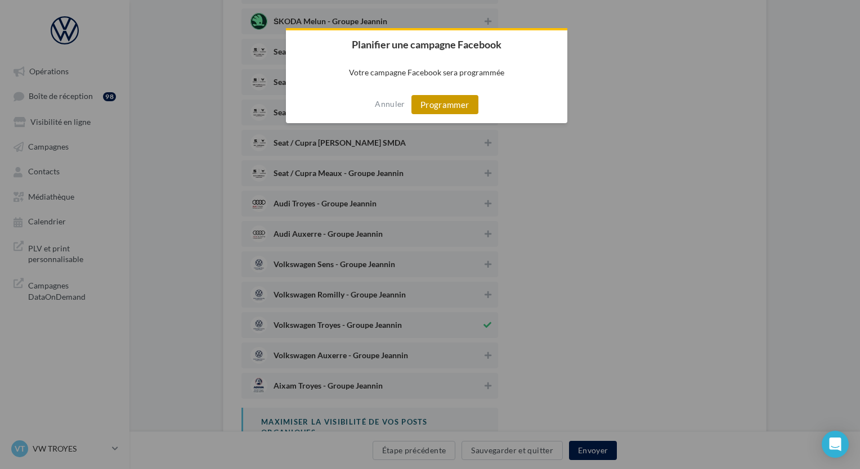
click at [443, 103] on button "Programmer" at bounding box center [444, 104] width 67 height 19
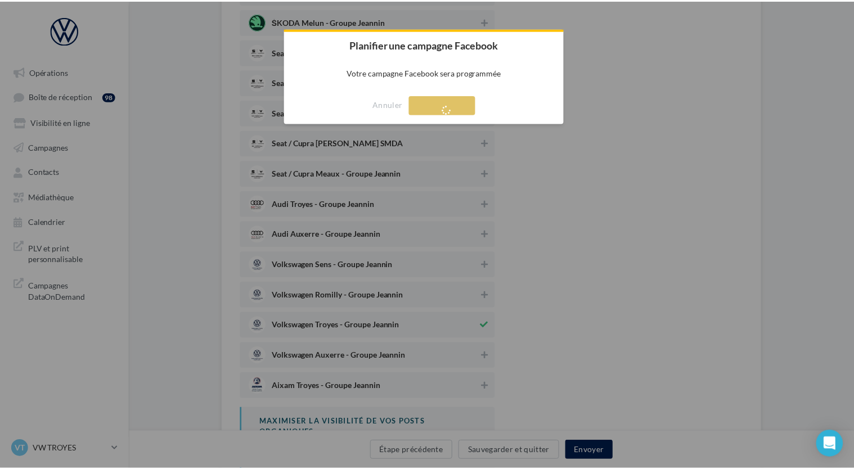
scroll to position [18, 0]
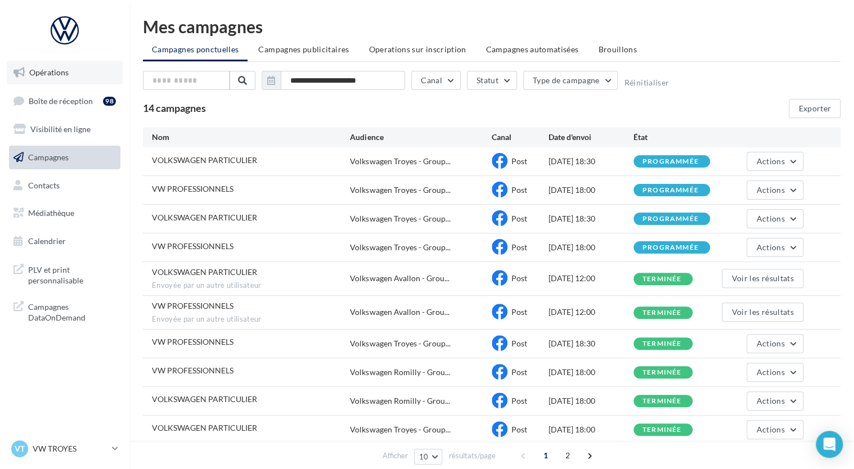
click at [82, 71] on link "Opérations" at bounding box center [65, 73] width 116 height 24
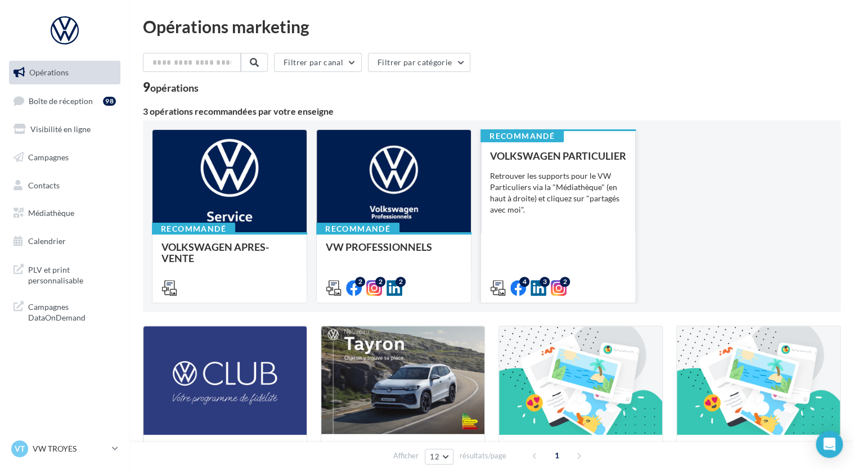
click at [542, 244] on div "VOLKSWAGEN PARTICULIER Retrouver les supports pour le VW Particuliers via la "M…" at bounding box center [558, 221] width 136 height 142
click at [527, 183] on div "Retrouver les supports pour le VW Particuliers via la "Médiathèque" (en haut à …" at bounding box center [558, 192] width 136 height 45
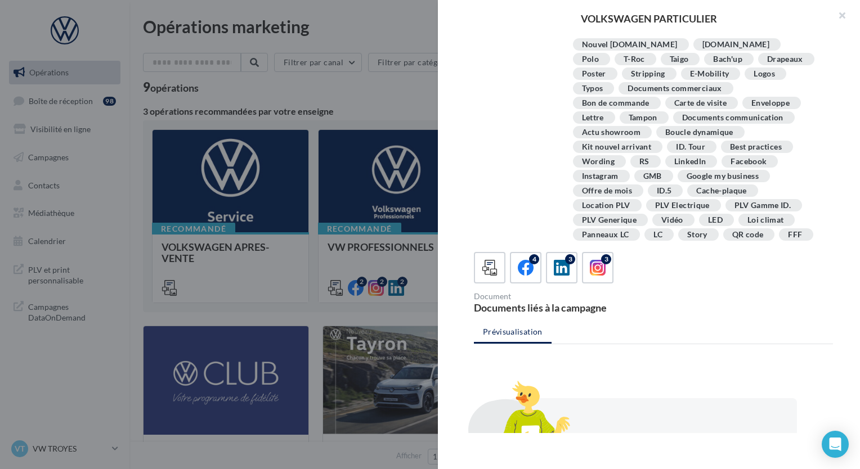
scroll to position [69, 0]
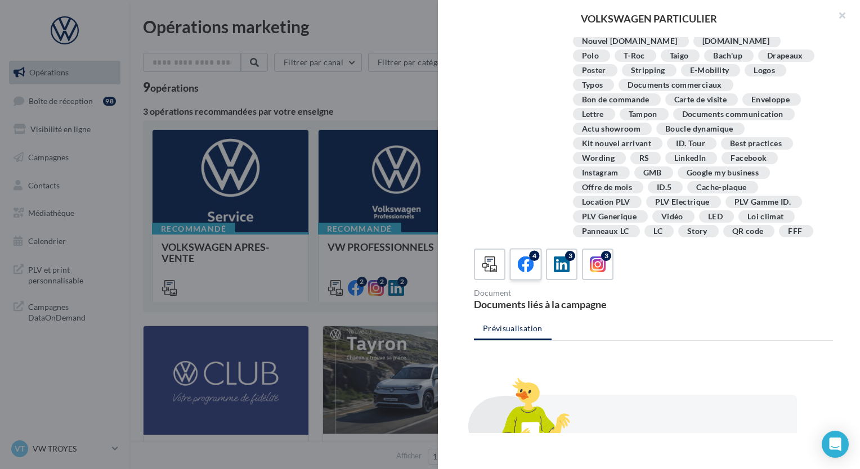
click at [529, 262] on icon at bounding box center [526, 265] width 16 height 16
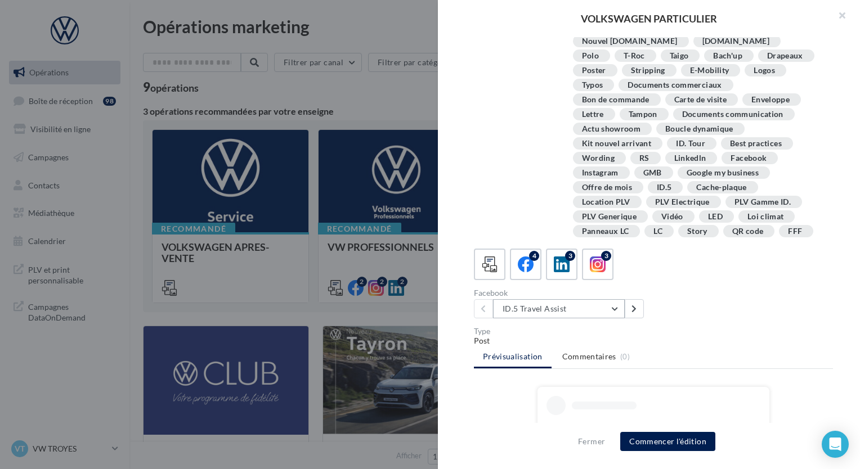
click at [545, 312] on button "ID.5 Travel Assist" at bounding box center [559, 308] width 132 height 19
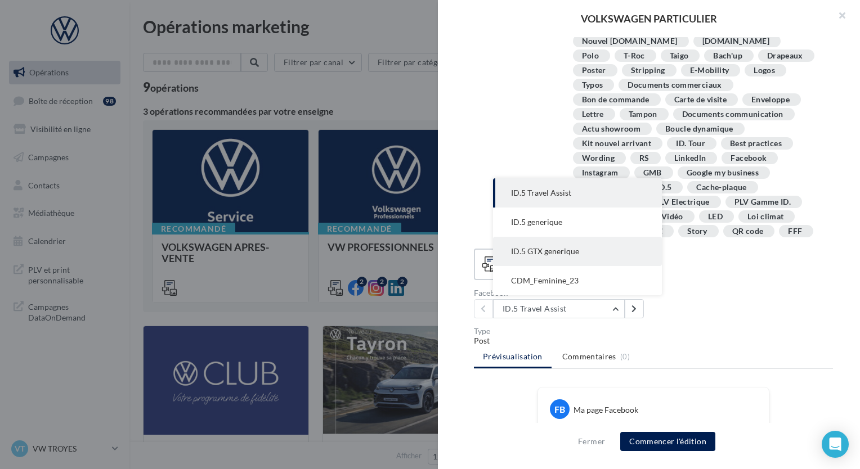
click at [551, 251] on span "ID.5 GTX generique" at bounding box center [545, 251] width 68 height 10
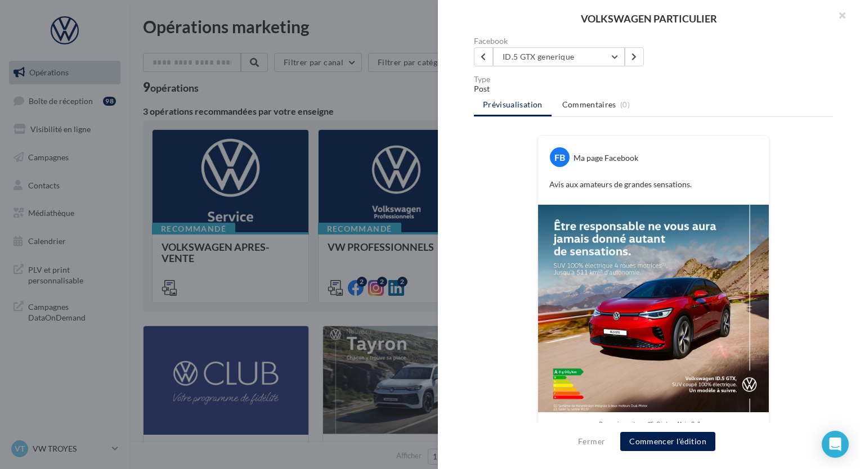
scroll to position [336, 0]
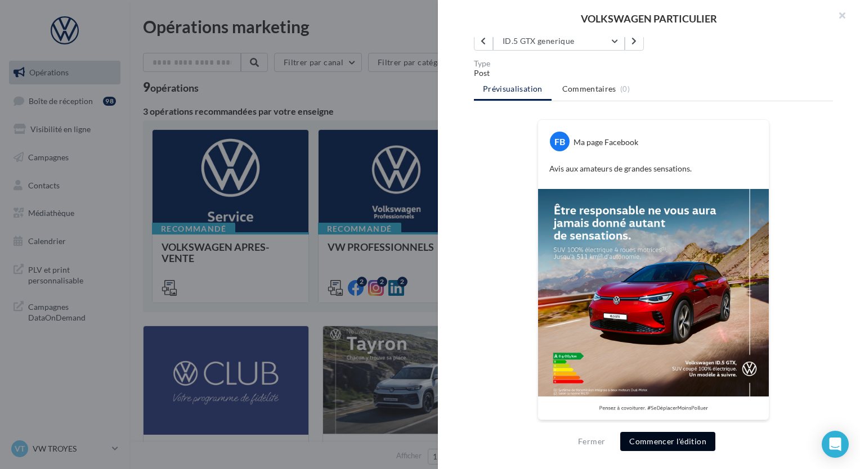
click at [647, 438] on button "Commencer l'édition" at bounding box center [667, 441] width 95 height 19
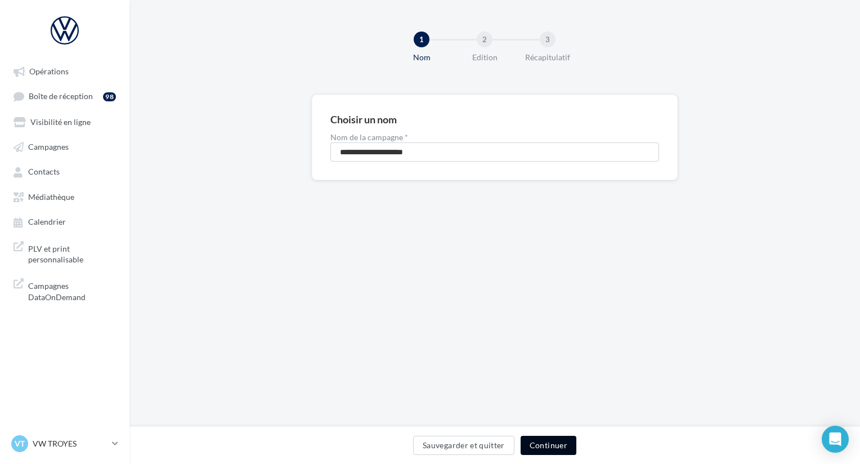
click at [559, 447] on button "Continuer" at bounding box center [548, 444] width 56 height 19
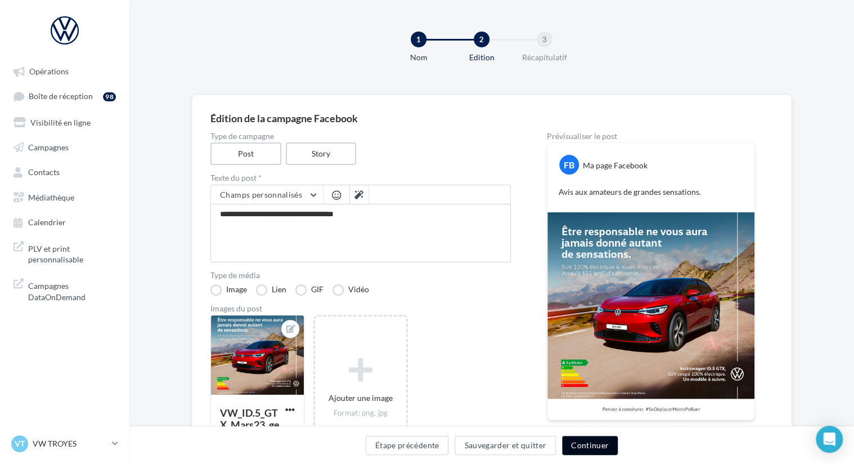
click at [576, 442] on button "Continuer" at bounding box center [590, 444] width 56 height 19
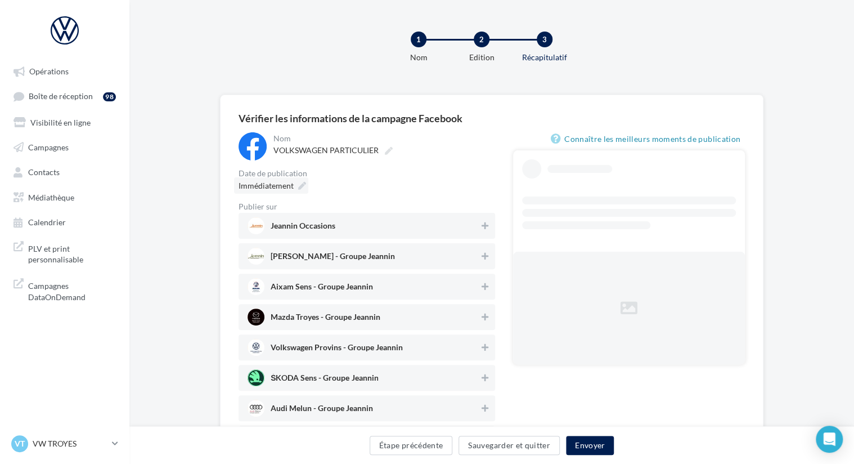
click at [278, 182] on span "Immédiatement" at bounding box center [266, 186] width 55 height 10
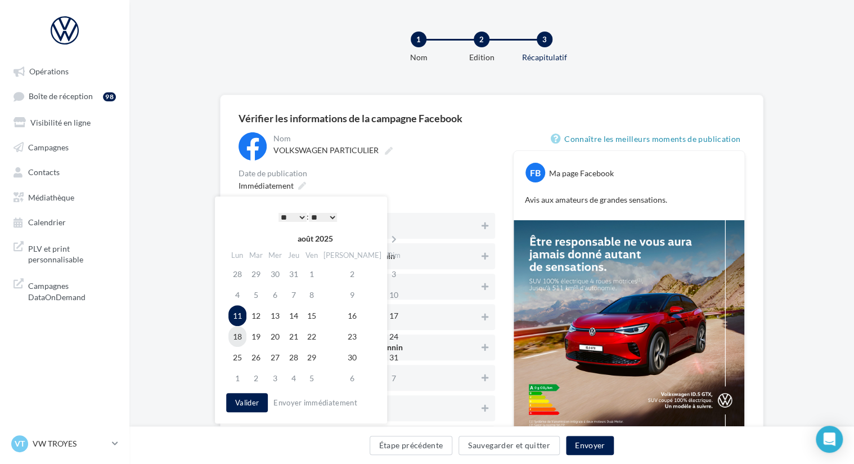
click at [235, 339] on td "18" at bounding box center [237, 336] width 18 height 21
click at [285, 214] on select "* * * * * * * * * * ** ** ** ** ** ** ** ** ** ** ** ** ** **" at bounding box center [292, 217] width 28 height 9
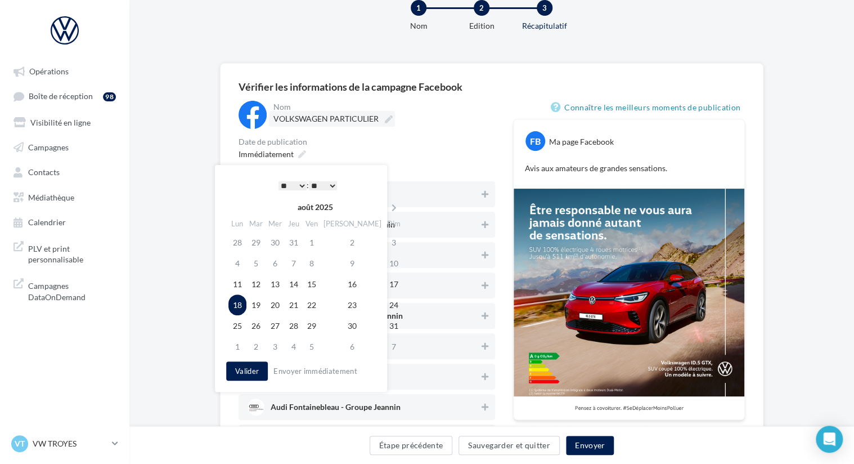
scroll to position [34, 0]
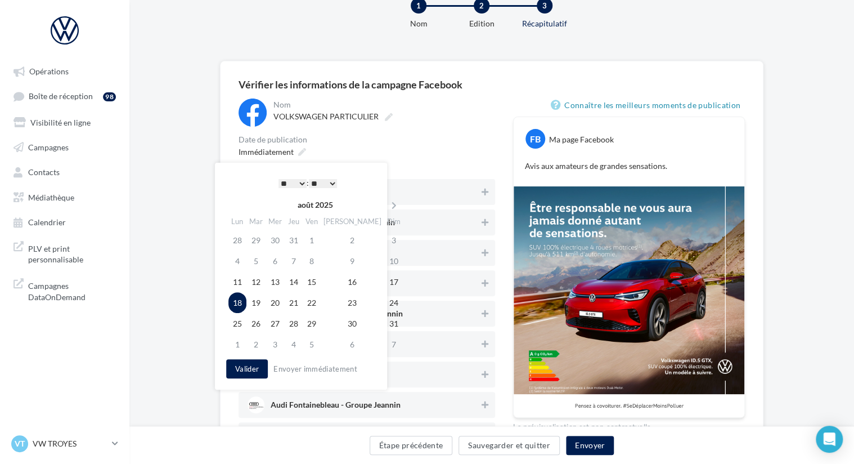
click at [288, 181] on select "* * * * * * * * * * ** ** ** ** ** ** ** ** ** ** ** ** ** **" at bounding box center [292, 183] width 28 height 9
click at [406, 139] on div "Date de publication" at bounding box center [367, 140] width 257 height 8
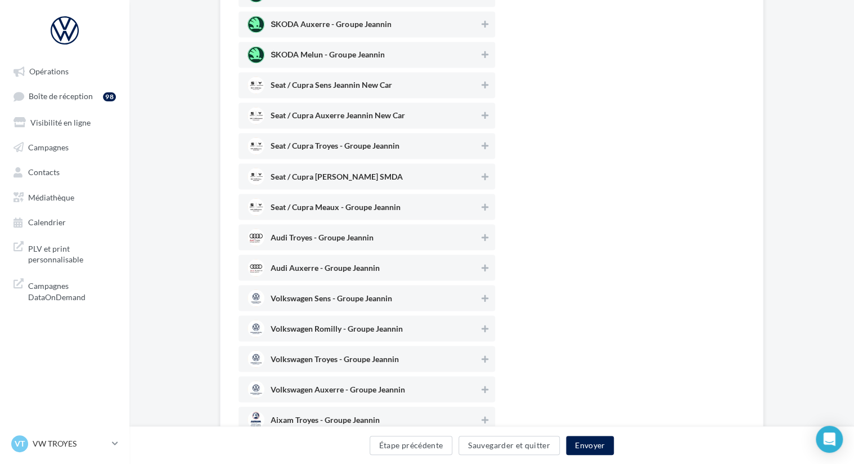
scroll to position [1058, 0]
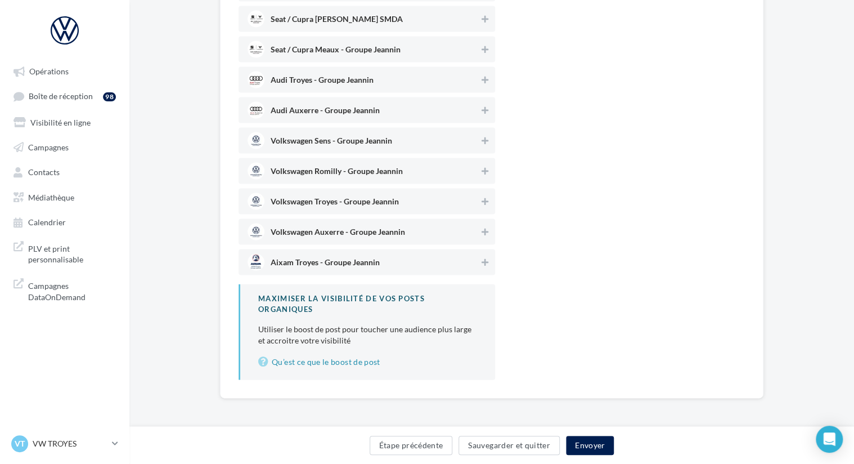
click at [353, 197] on span "Volkswagen Troyes - Groupe Jeannin" at bounding box center [335, 203] width 128 height 12
click at [603, 444] on button "Envoyer" at bounding box center [590, 444] width 48 height 19
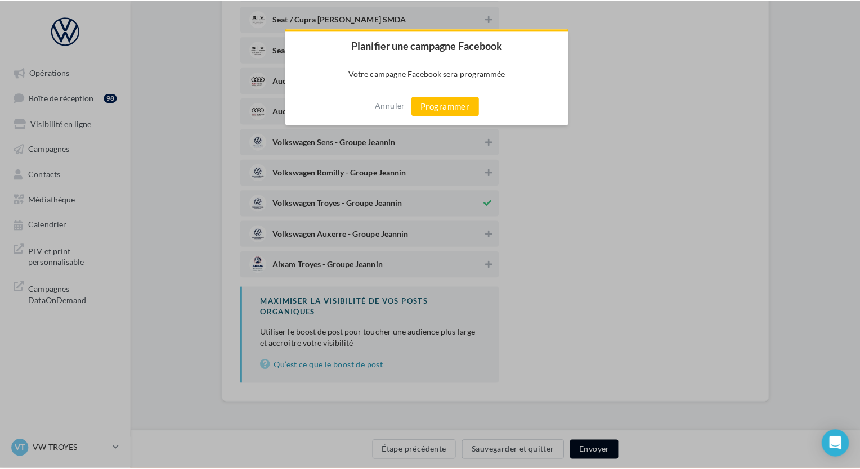
scroll to position [1051, 0]
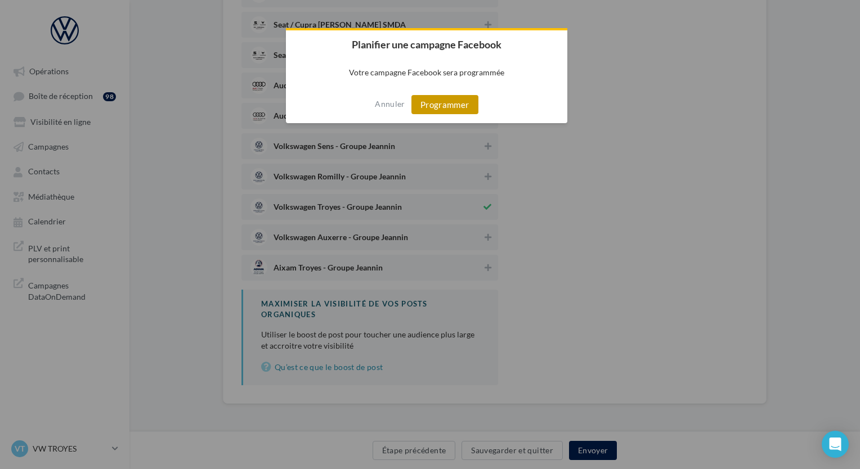
click at [460, 102] on button "Programmer" at bounding box center [444, 104] width 67 height 19
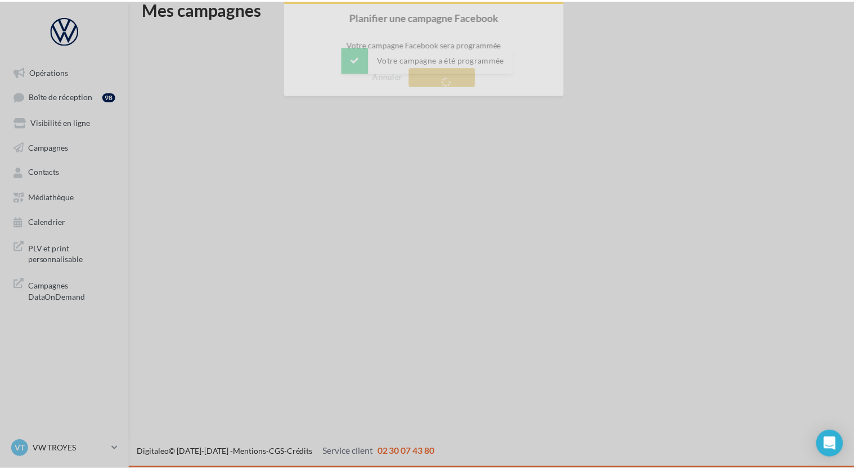
scroll to position [18, 0]
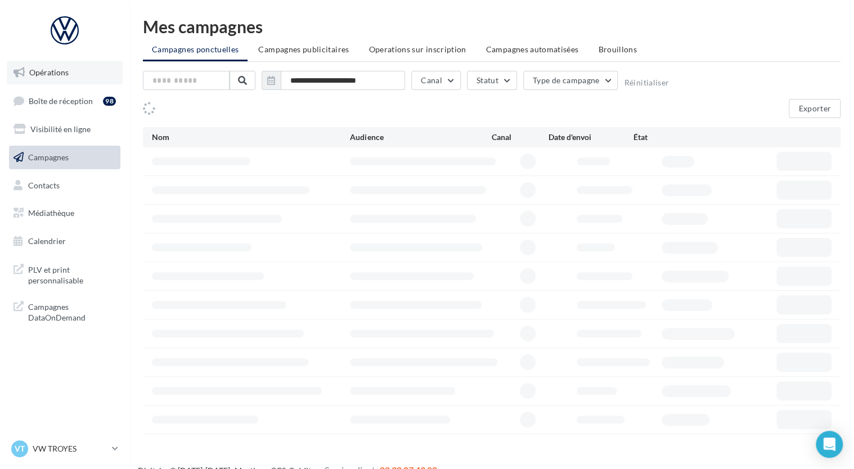
click at [100, 69] on link "Opérations" at bounding box center [65, 73] width 116 height 24
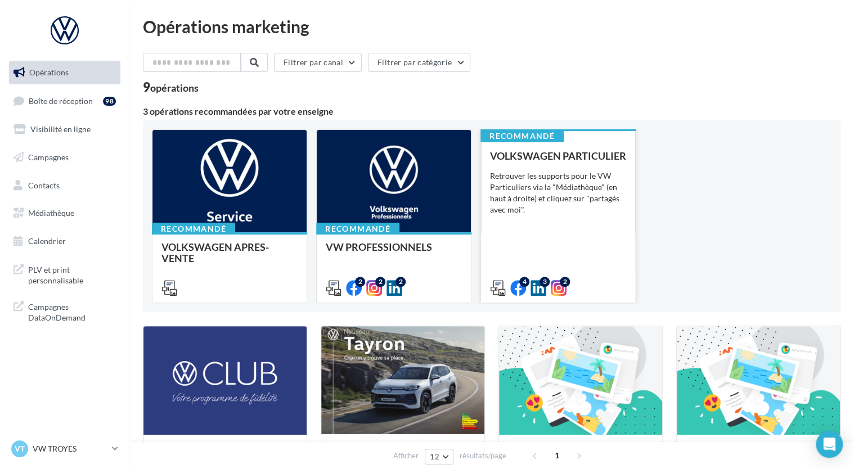
click at [556, 247] on div "VOLKSWAGEN PARTICULIER Retrouver les supports pour le VW Particuliers via la "M…" at bounding box center [558, 221] width 136 height 142
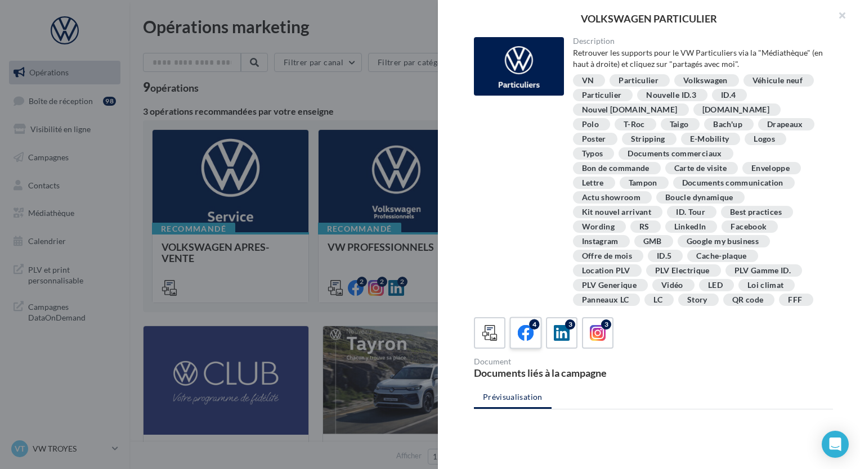
click at [534, 334] on div "4" at bounding box center [525, 333] width 21 height 21
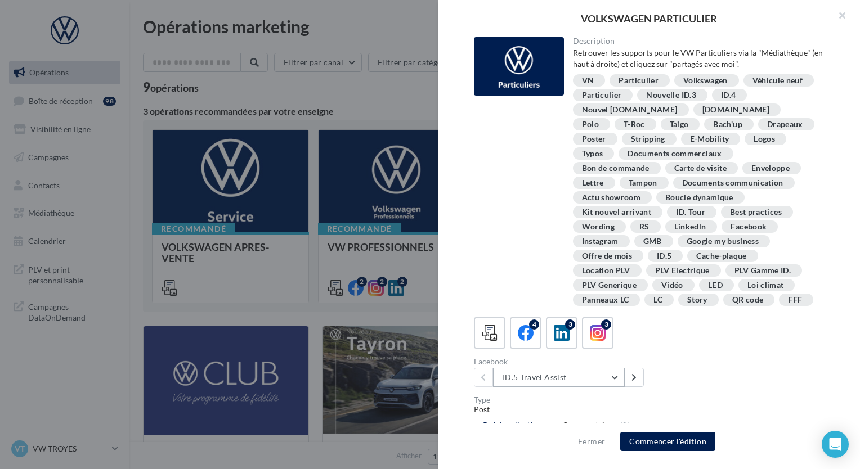
click at [541, 374] on button "ID.5 Travel Assist" at bounding box center [559, 377] width 132 height 19
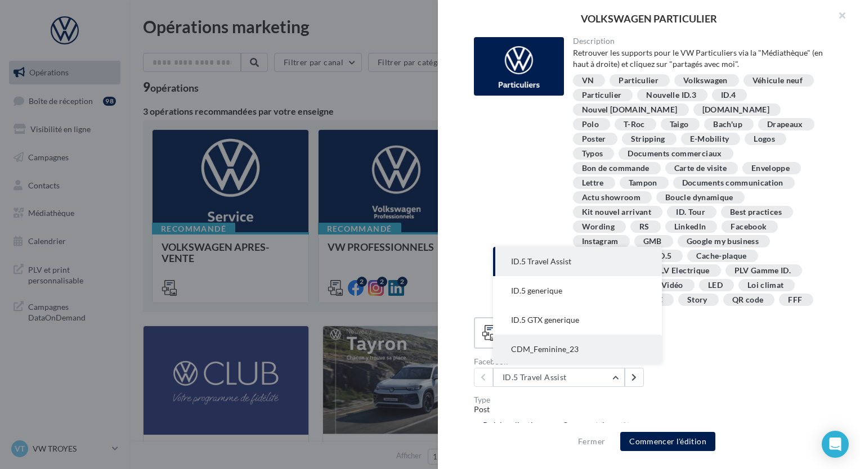
click at [530, 346] on span "CDM_Feminine_23" at bounding box center [545, 349] width 68 height 10
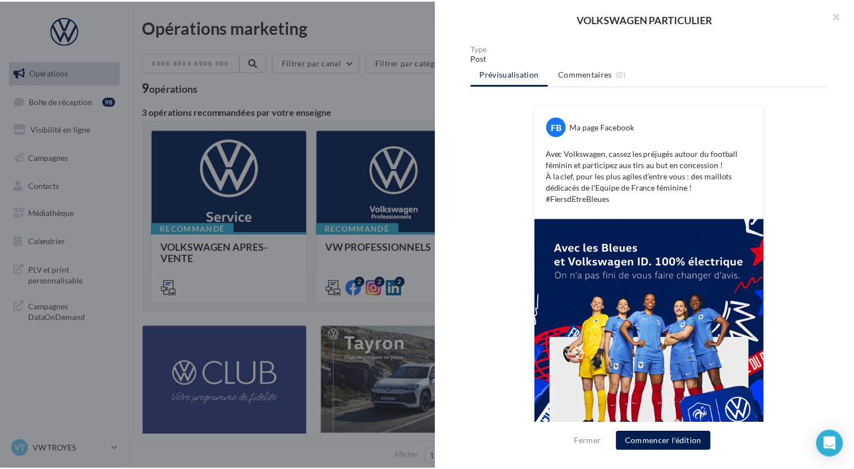
scroll to position [381, 0]
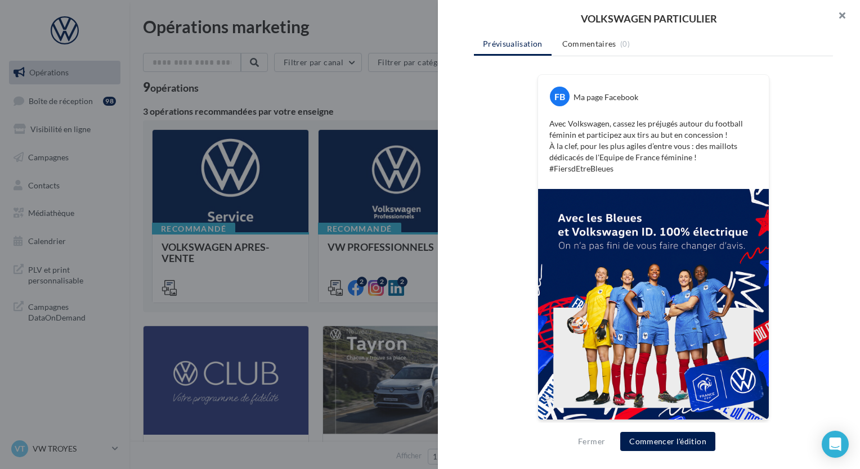
click at [841, 21] on button "button" at bounding box center [837, 17] width 45 height 34
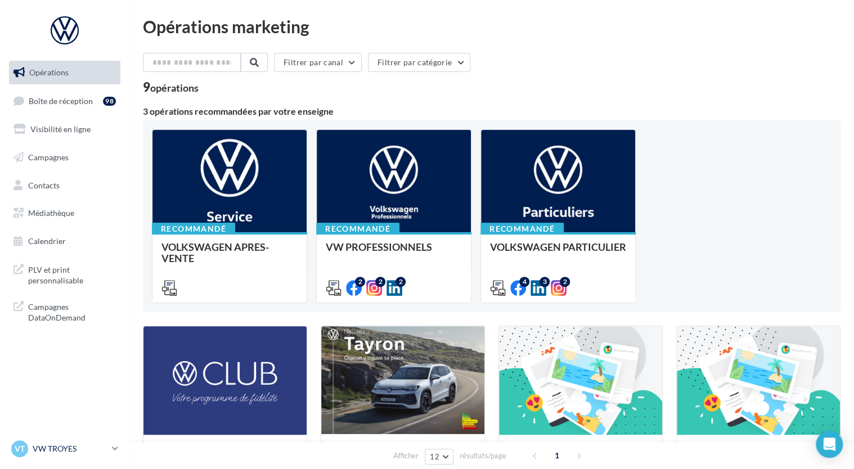
click at [38, 447] on p "VW TROYES" at bounding box center [70, 448] width 75 height 11
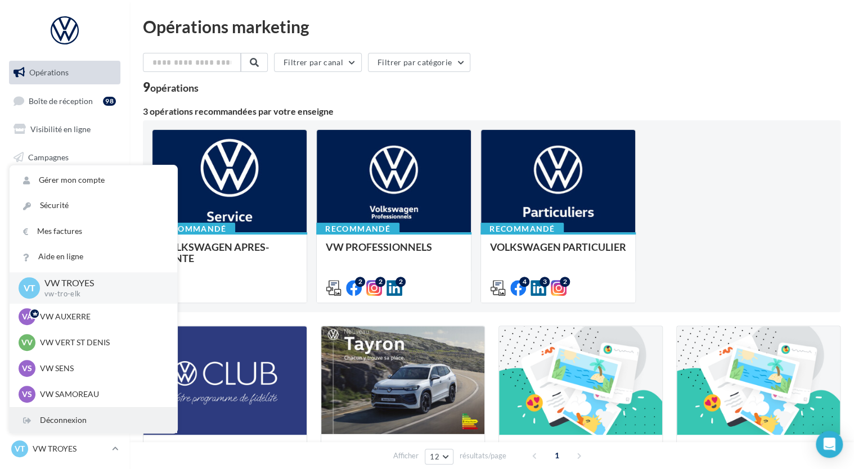
click at [59, 417] on div "Déconnexion" at bounding box center [94, 420] width 168 height 25
